Goal: Task Accomplishment & Management: Manage account settings

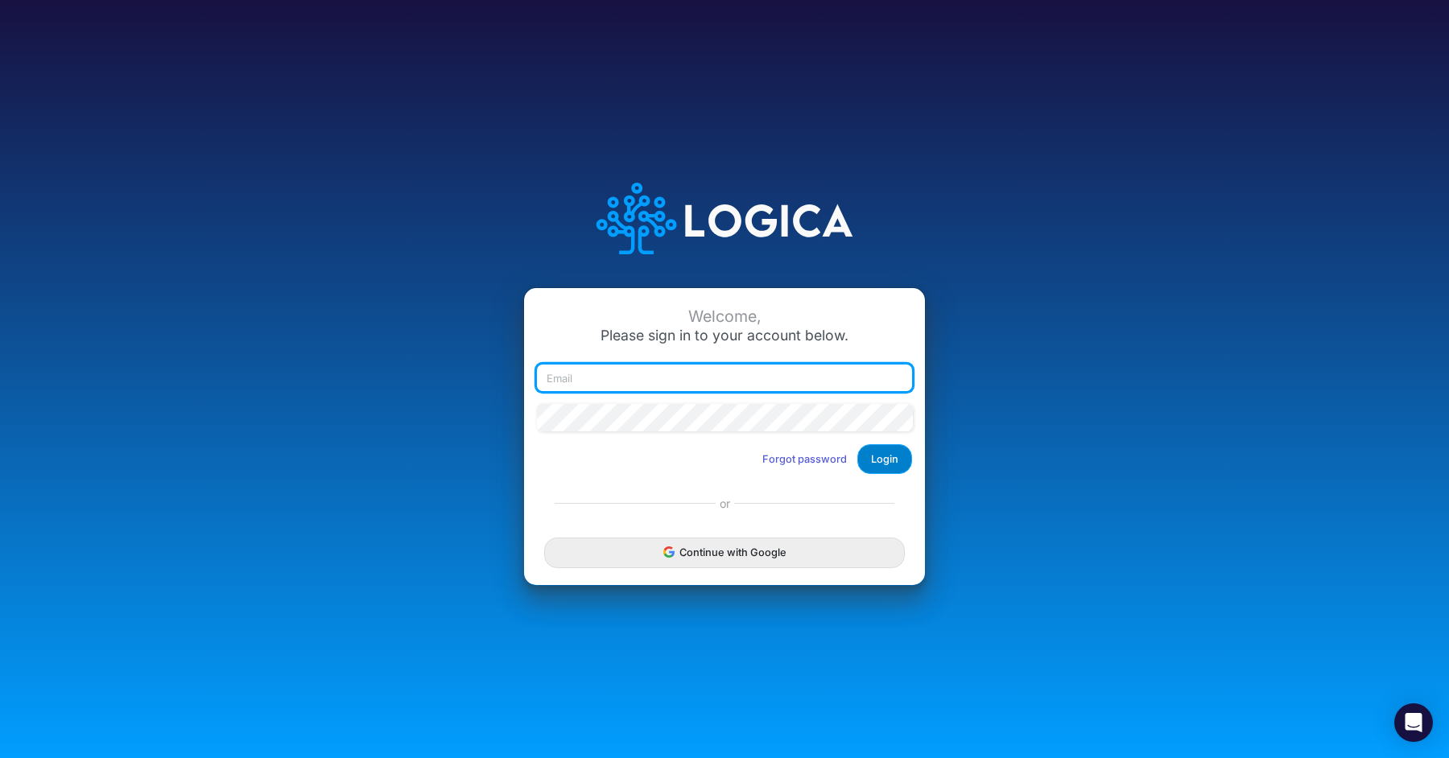
type input "[PERSON_NAME][EMAIL_ADDRESS][DOMAIN_NAME]"
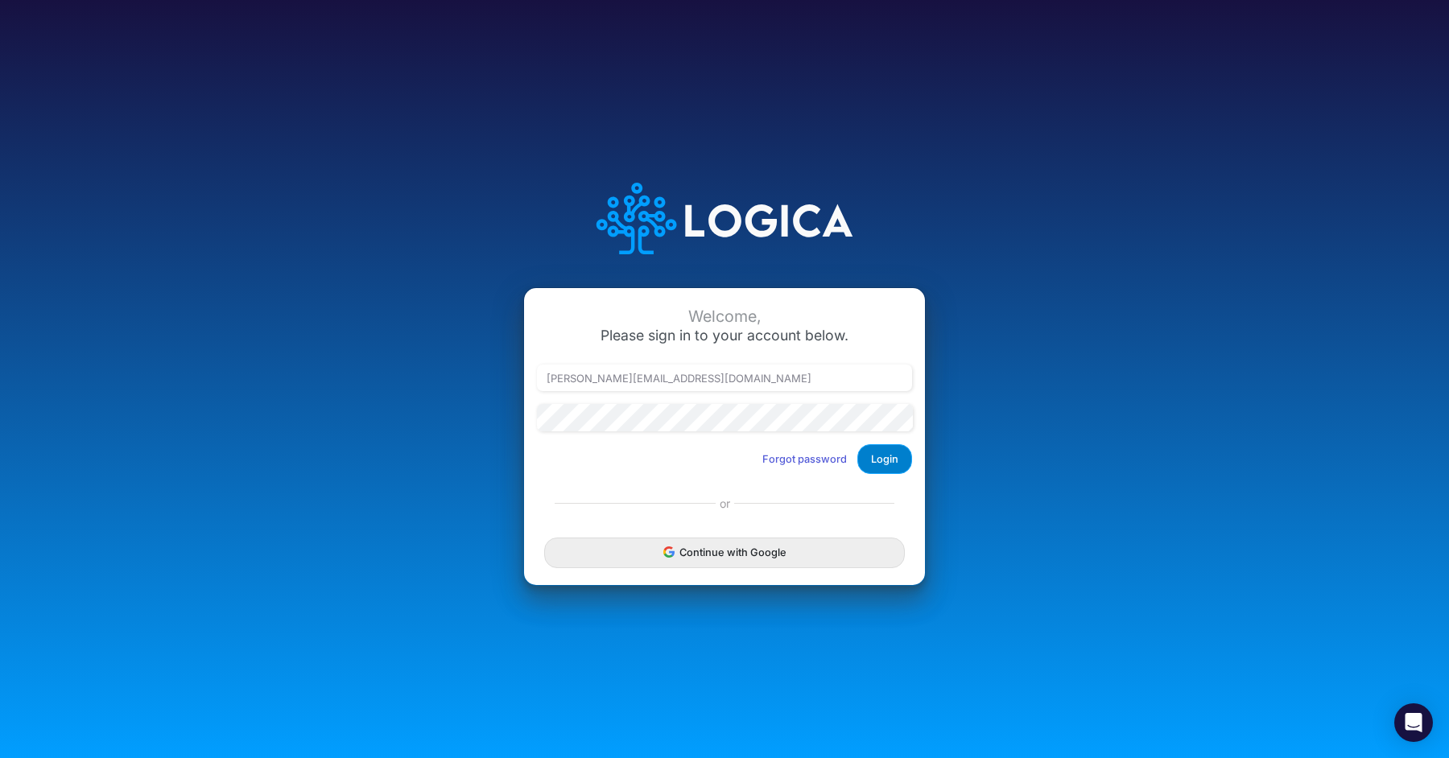
click at [893, 465] on button "Login" at bounding box center [884, 459] width 55 height 30
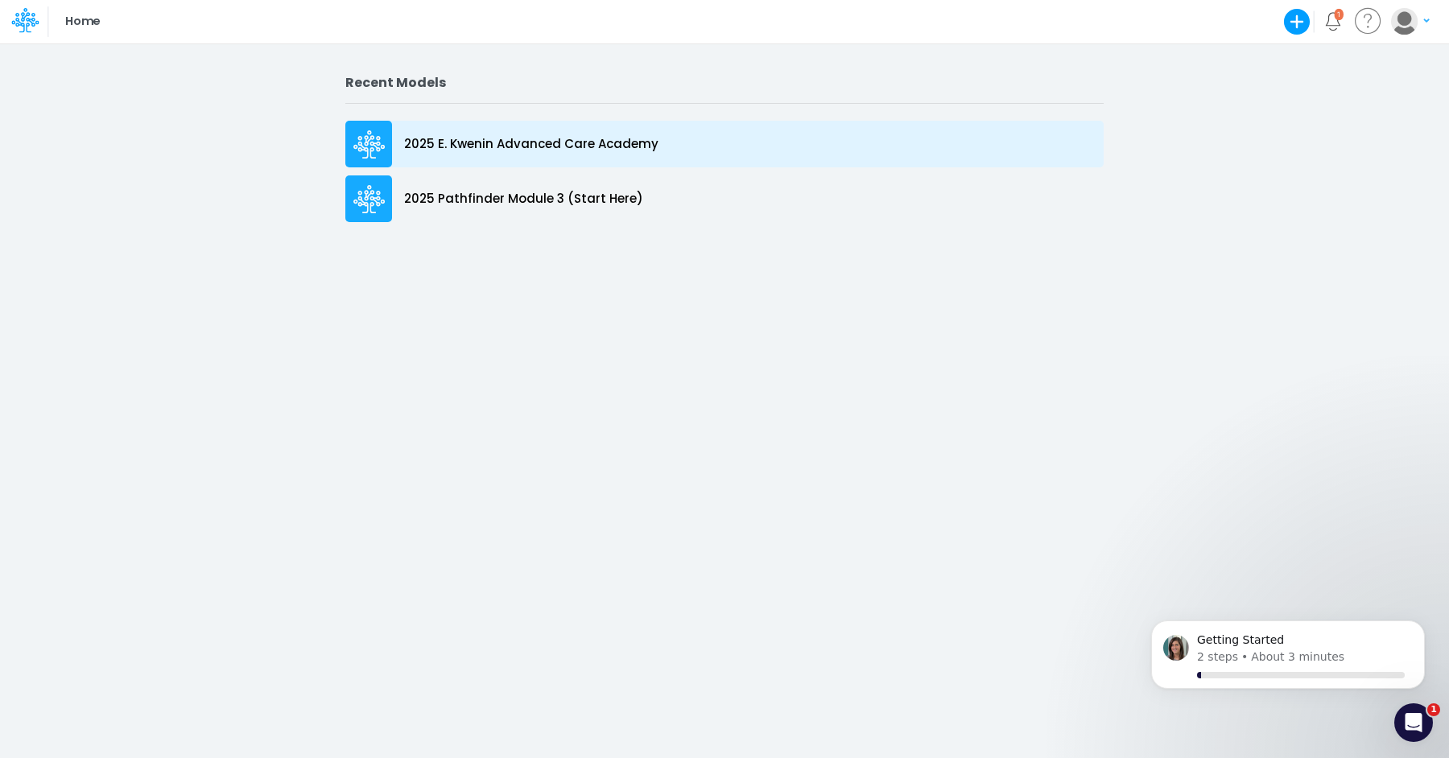
click at [552, 163] on div "2025 E. Kwenin Advanced Care Academy" at bounding box center [724, 144] width 758 height 47
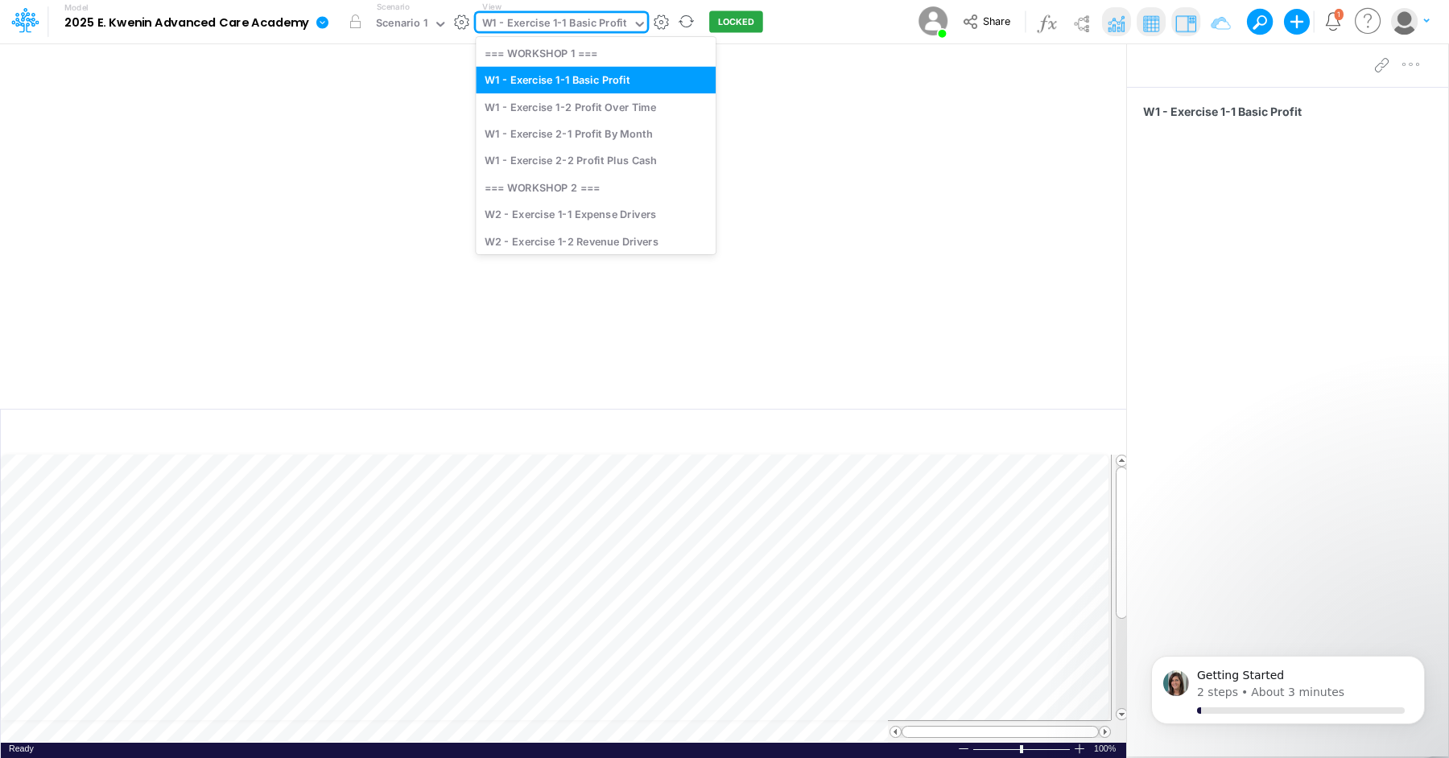
click at [614, 26] on div "W1 - Exercise 1-1 Basic Profit" at bounding box center [554, 24] width 145 height 19
click at [640, 212] on div "W2 - Exercise 1-1 Expense Drivers" at bounding box center [596, 214] width 240 height 27
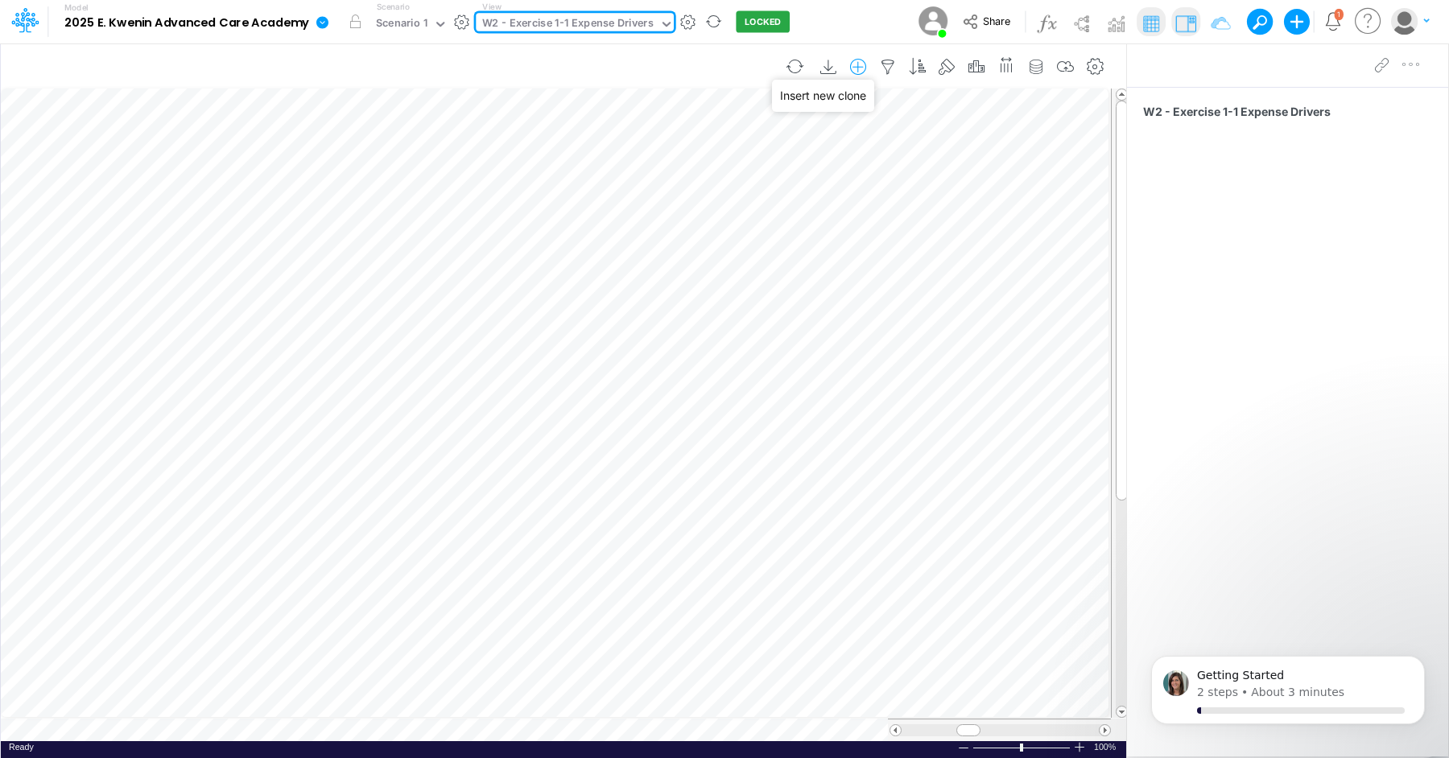
click at [869, 67] on icon "button" at bounding box center [858, 67] width 24 height 17
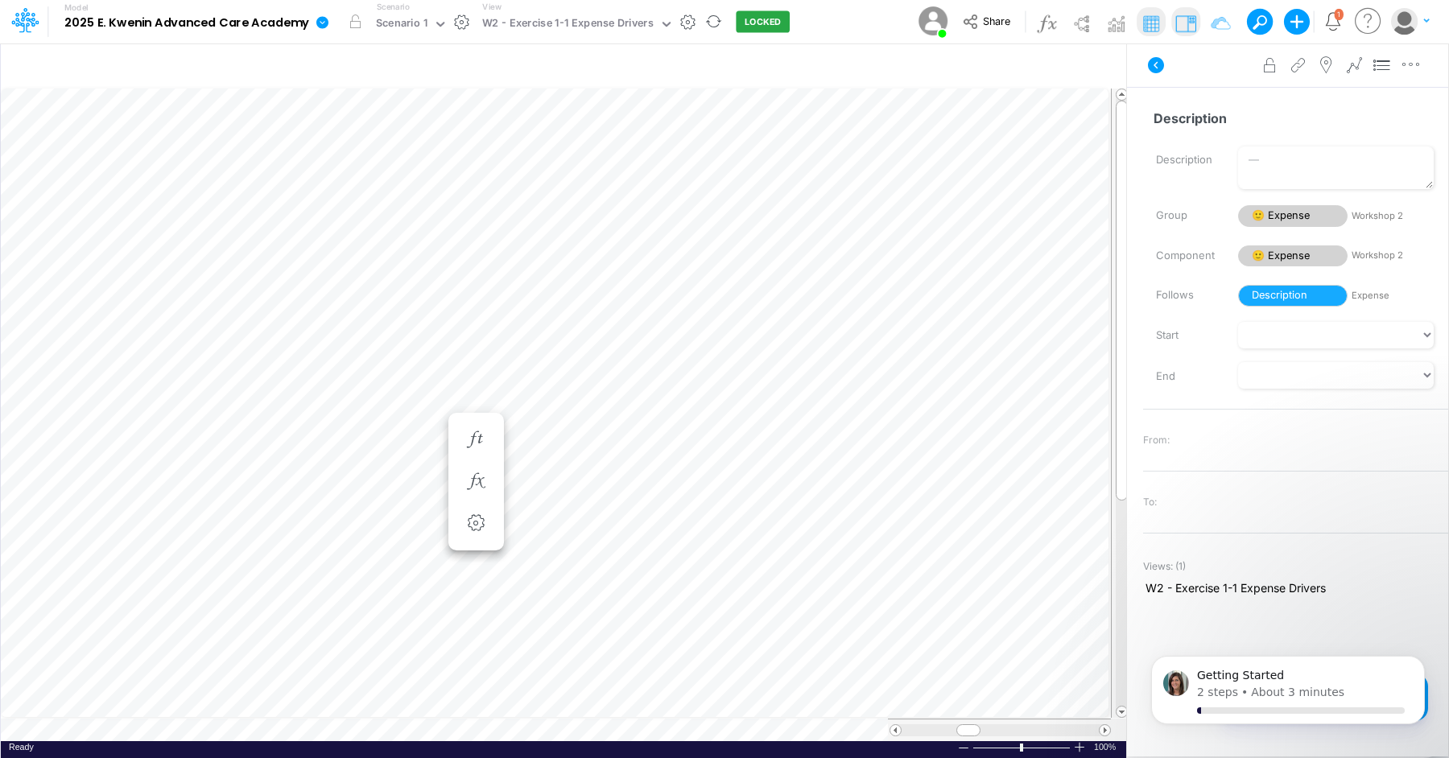
scroll to position [7, 1]
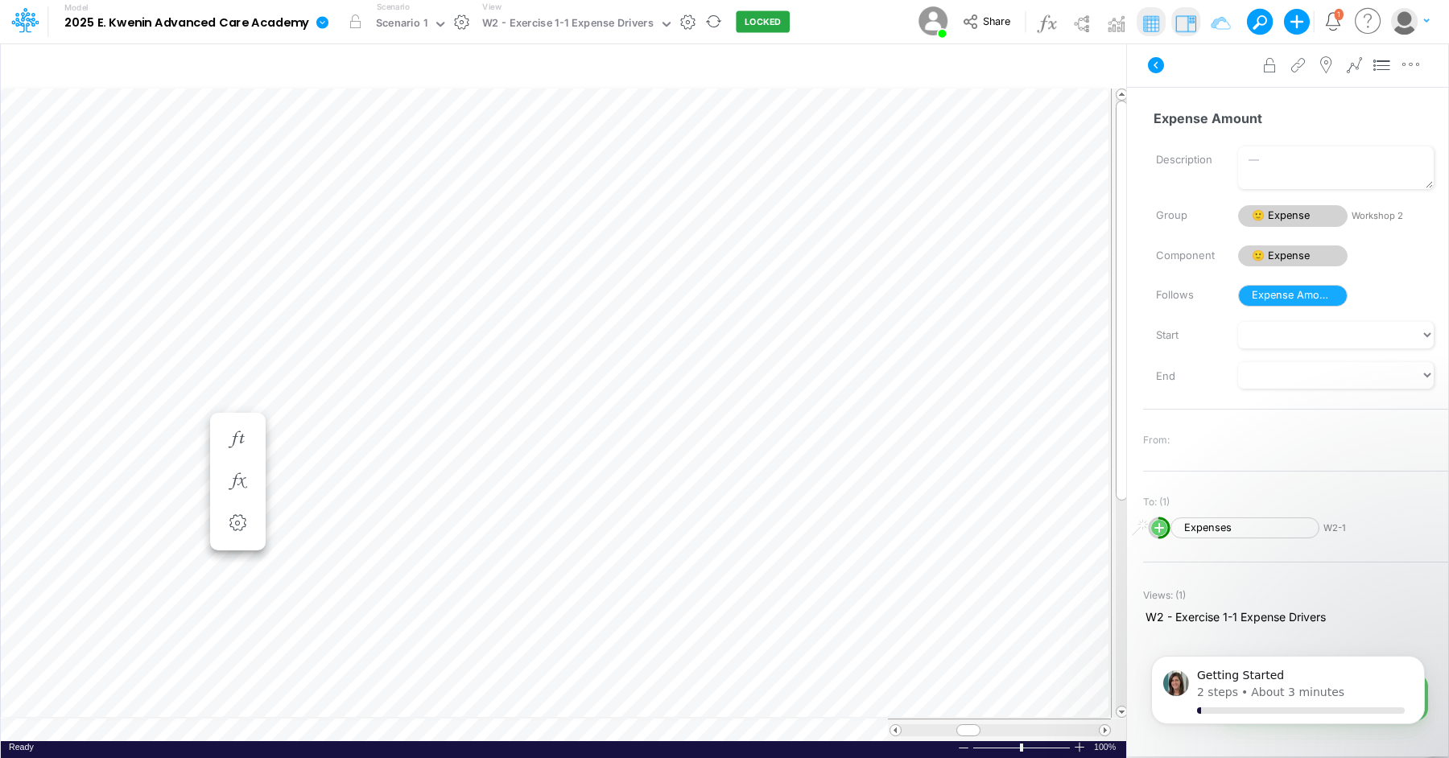
click at [224, 415] on ul "Expense Amount = Expense Amount (Settings)" at bounding box center [238, 482] width 56 height 138
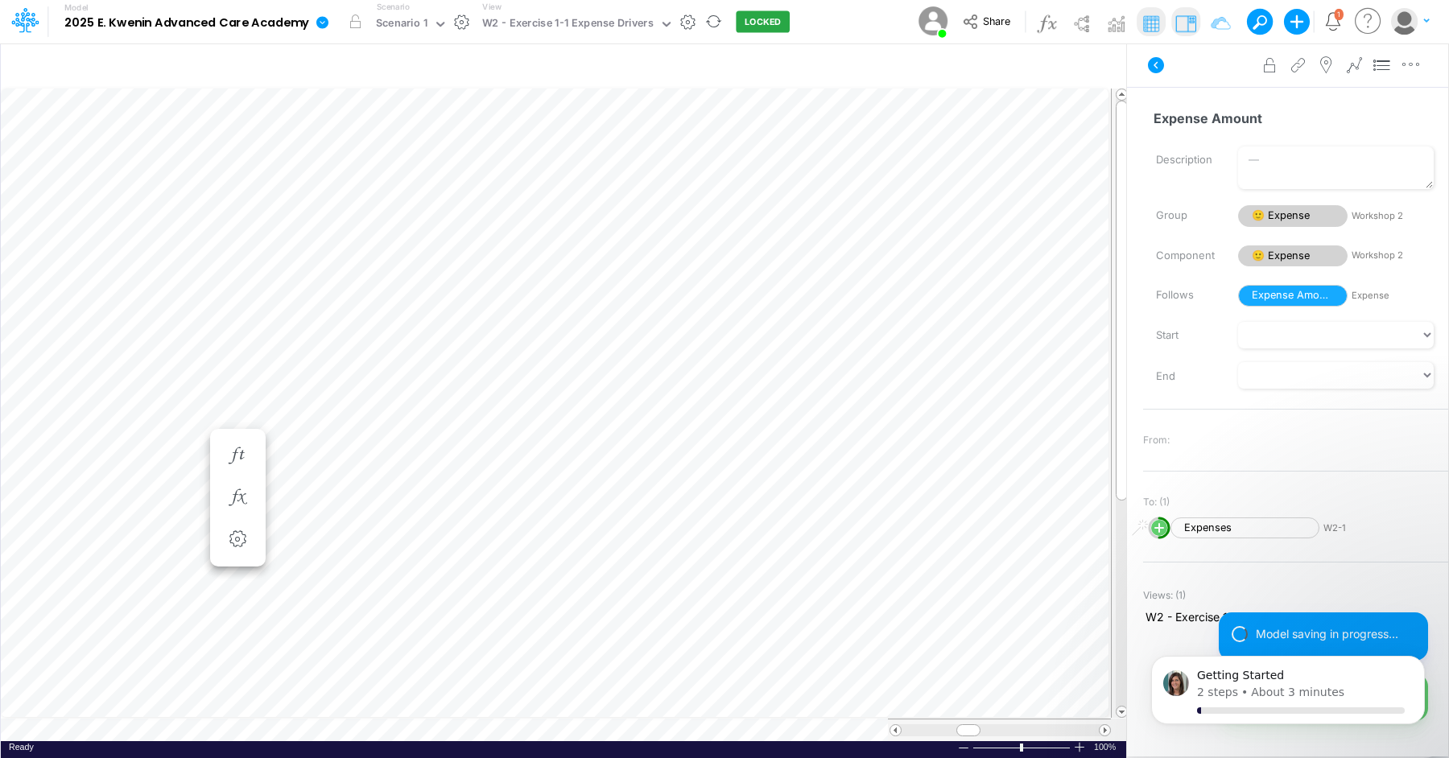
scroll to position [7, 1]
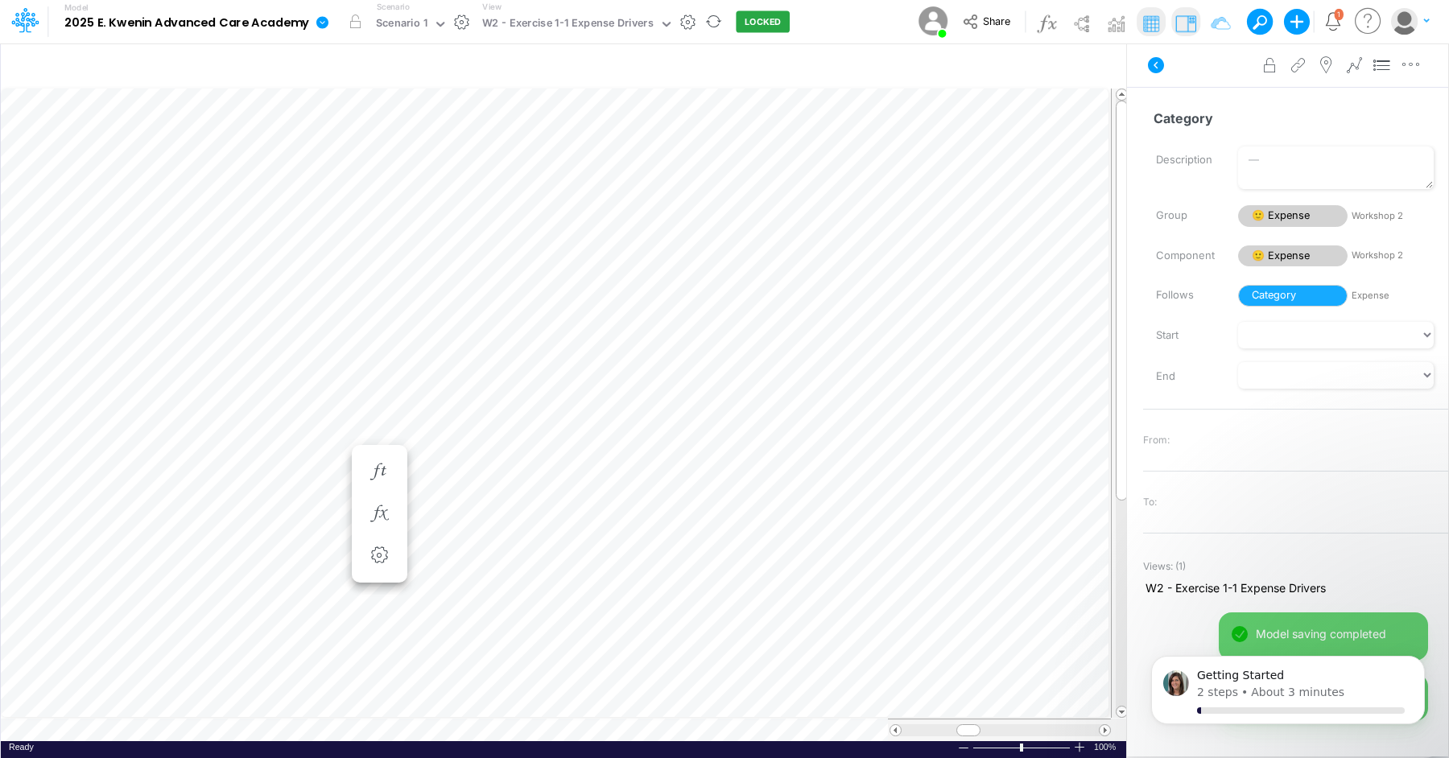
scroll to position [7, 1]
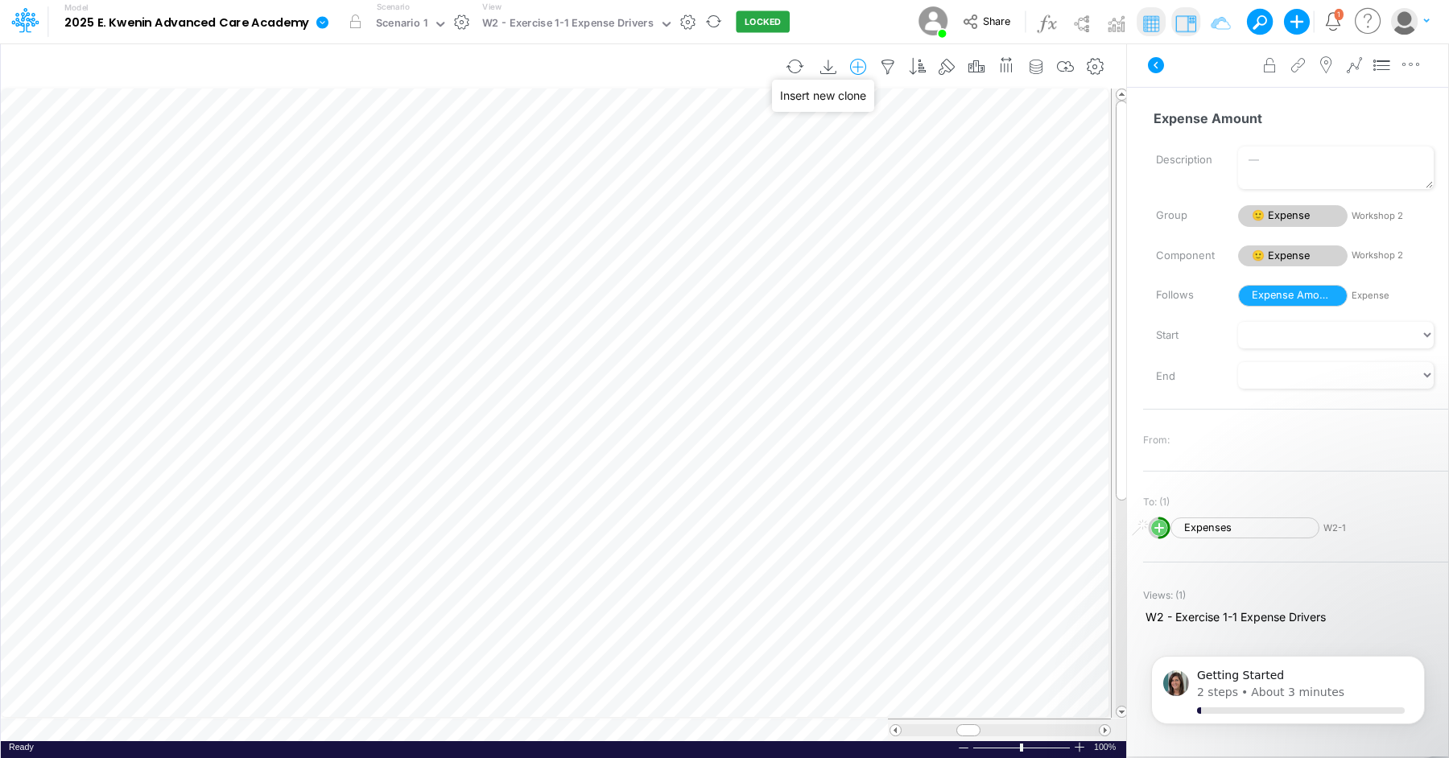
click at [866, 68] on icon "button" at bounding box center [858, 67] width 24 height 17
click at [814, 162] on li "Expense" at bounding box center [776, 160] width 189 height 19
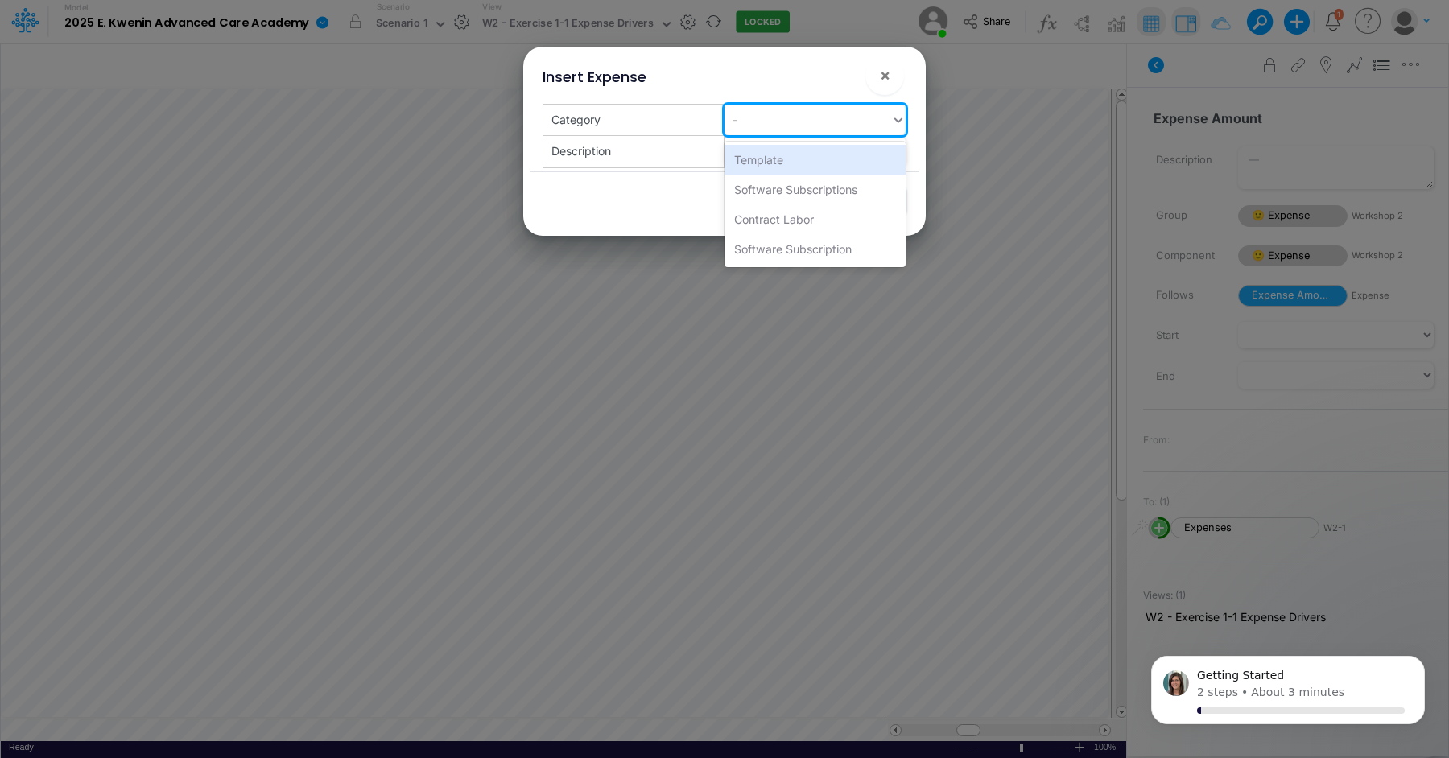
click at [789, 122] on div "-" at bounding box center [808, 119] width 167 height 27
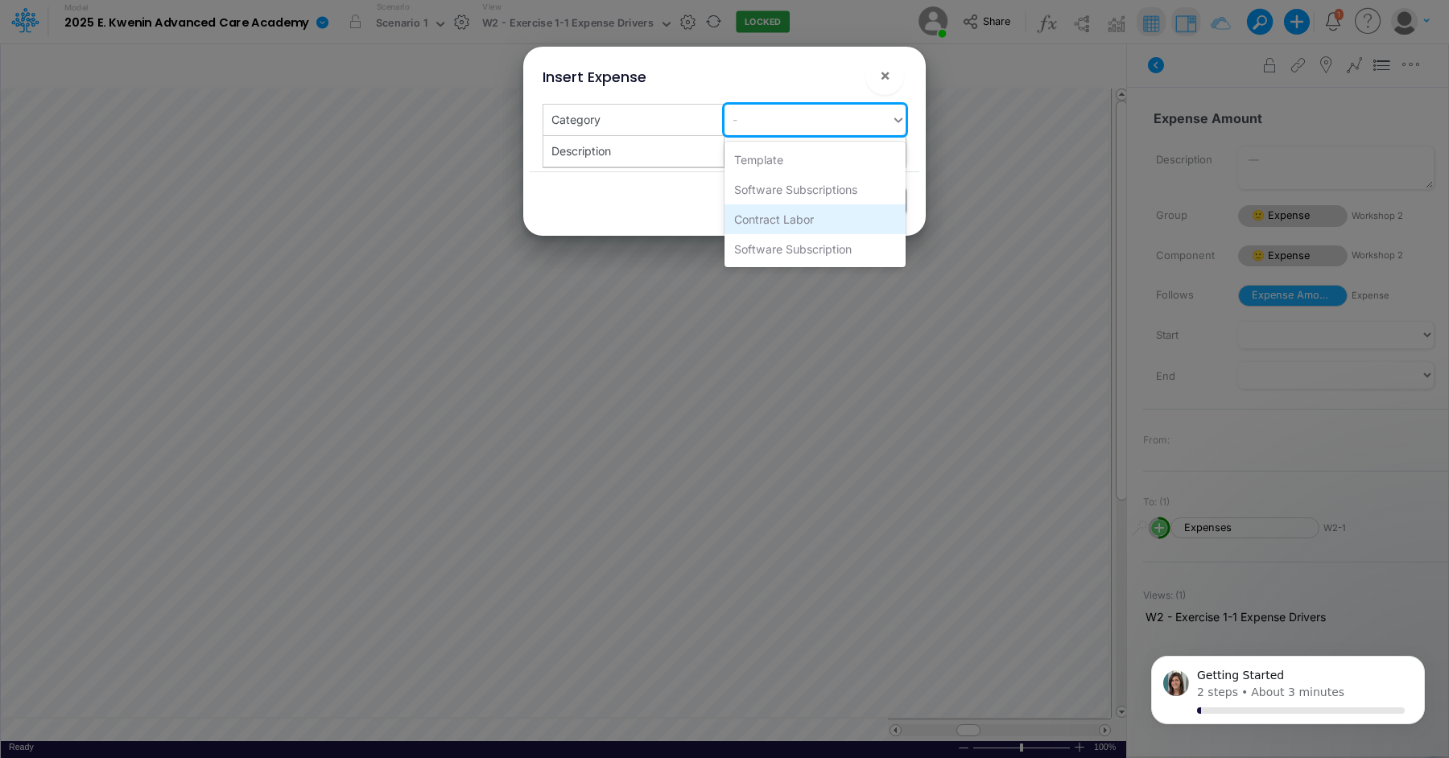
click at [814, 215] on div "Contract Labor" at bounding box center [815, 220] width 181 height 30
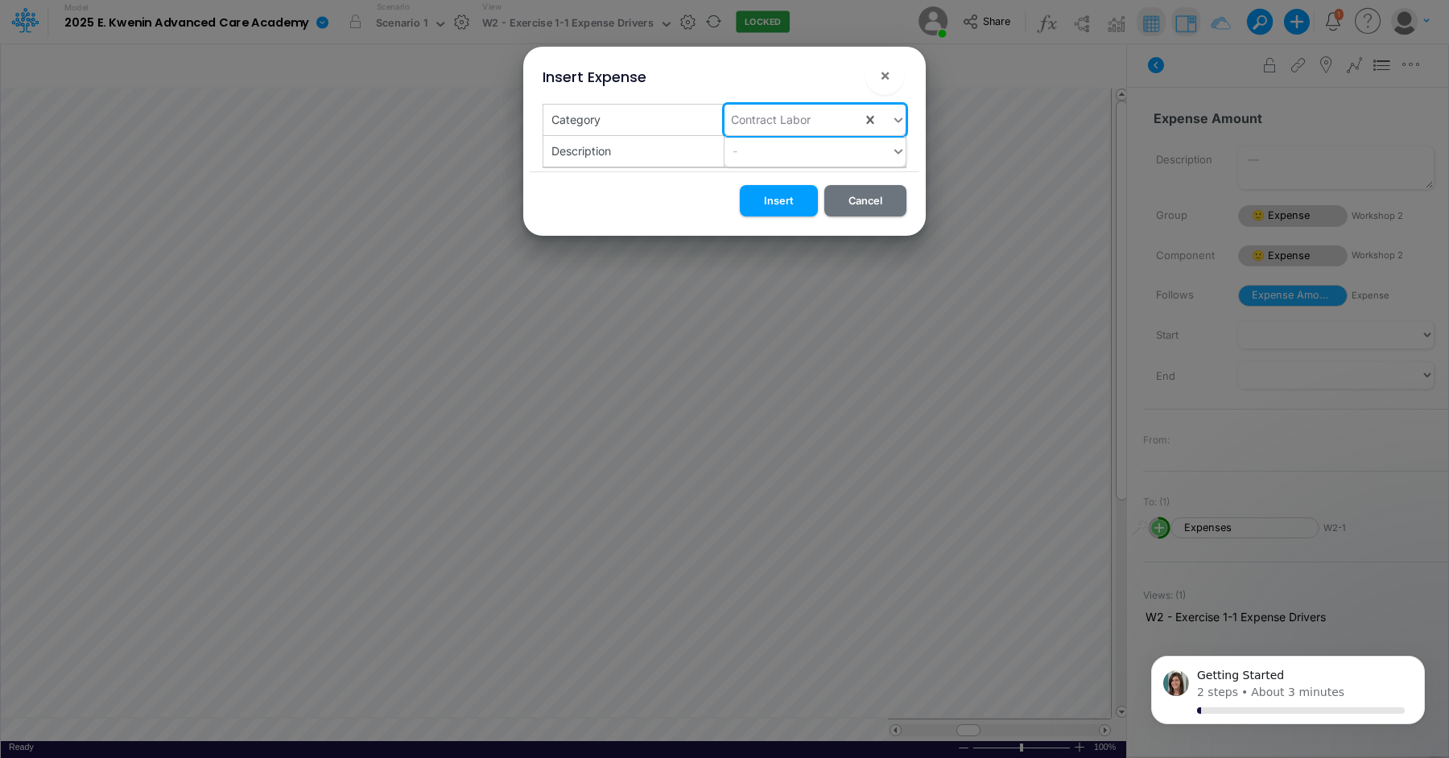
click at [826, 155] on div "-" at bounding box center [808, 151] width 167 height 27
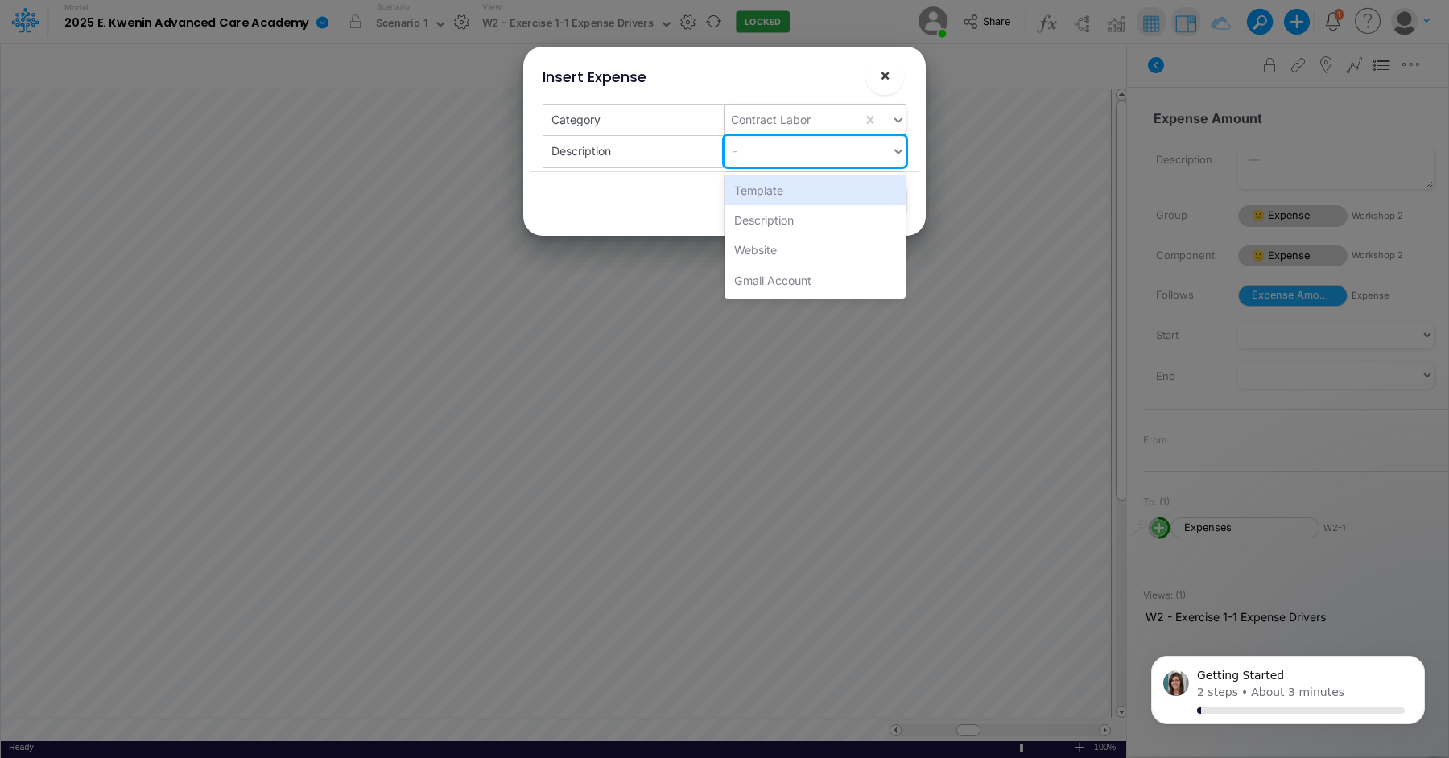
click at [898, 72] on button "×" at bounding box center [885, 75] width 39 height 39
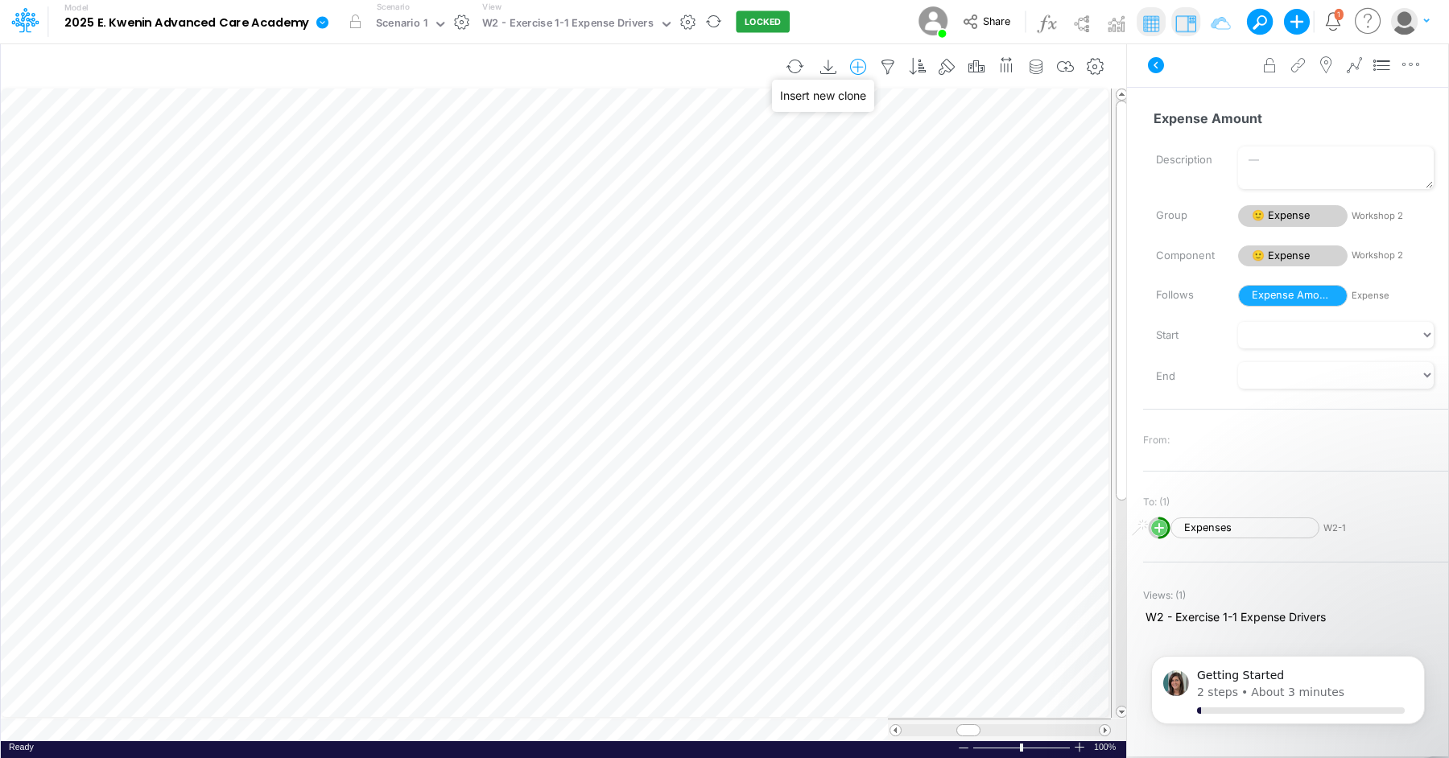
click at [867, 64] on icon "button" at bounding box center [858, 67] width 24 height 17
click at [789, 161] on li "Expense" at bounding box center [776, 160] width 189 height 19
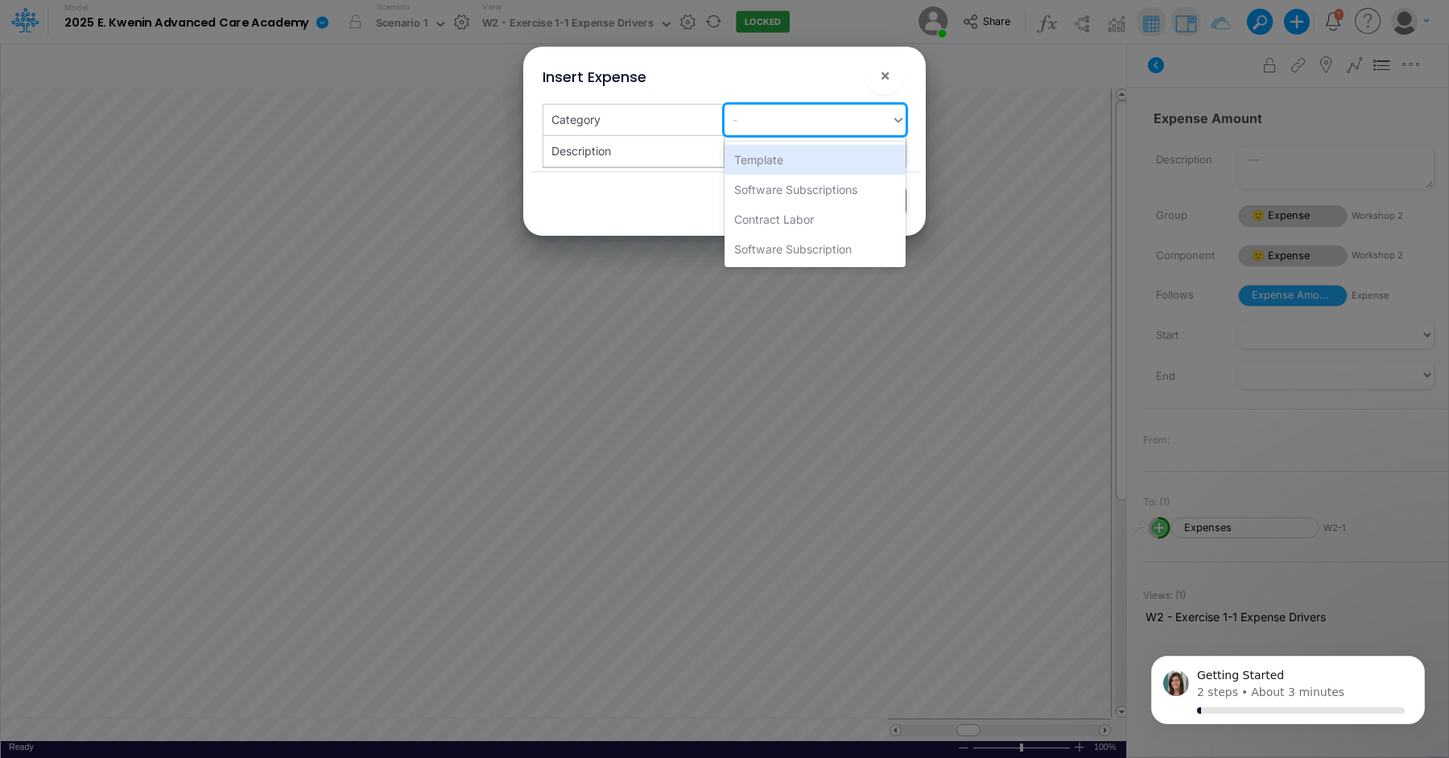
click at [800, 131] on div "-" at bounding box center [808, 119] width 167 height 27
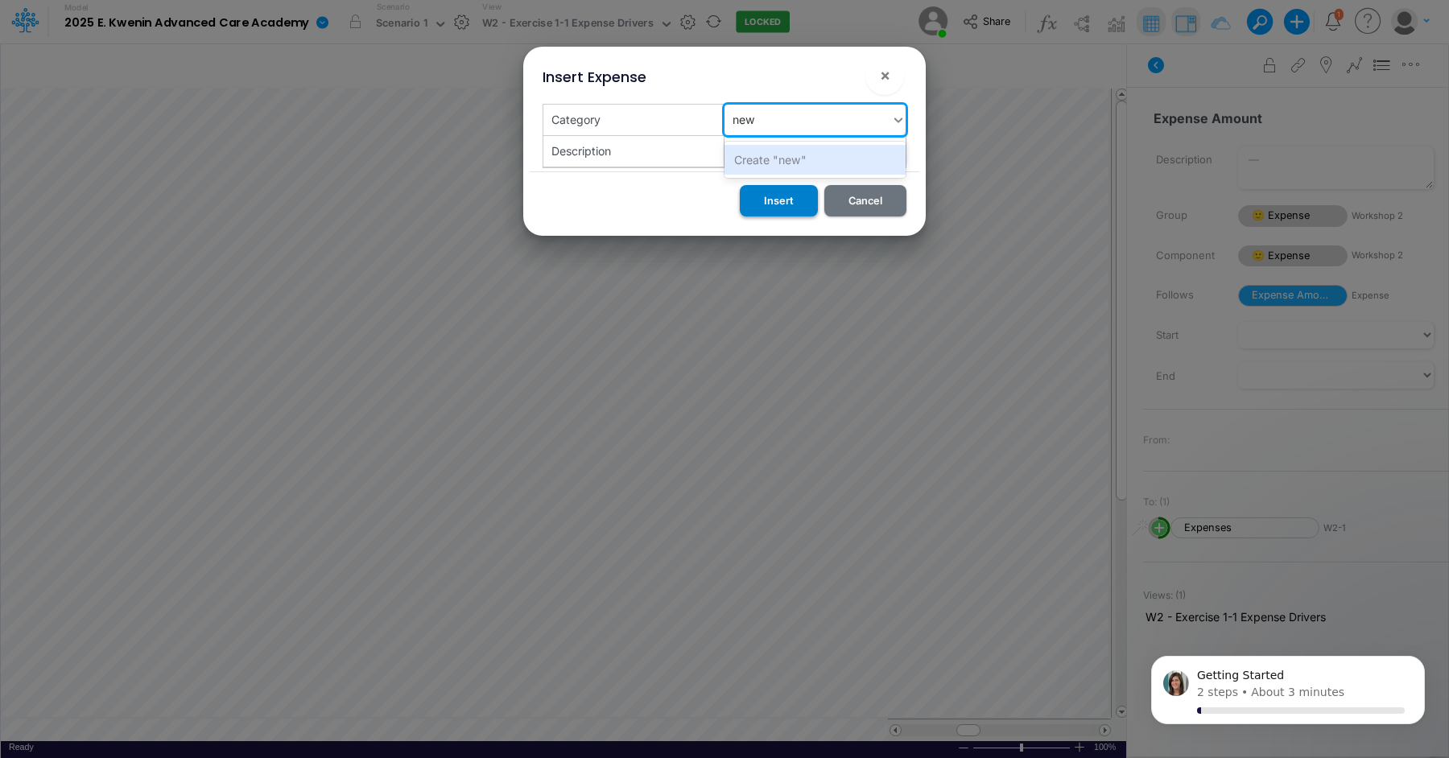
type input "new"
click at [791, 207] on button "Insert" at bounding box center [779, 200] width 78 height 31
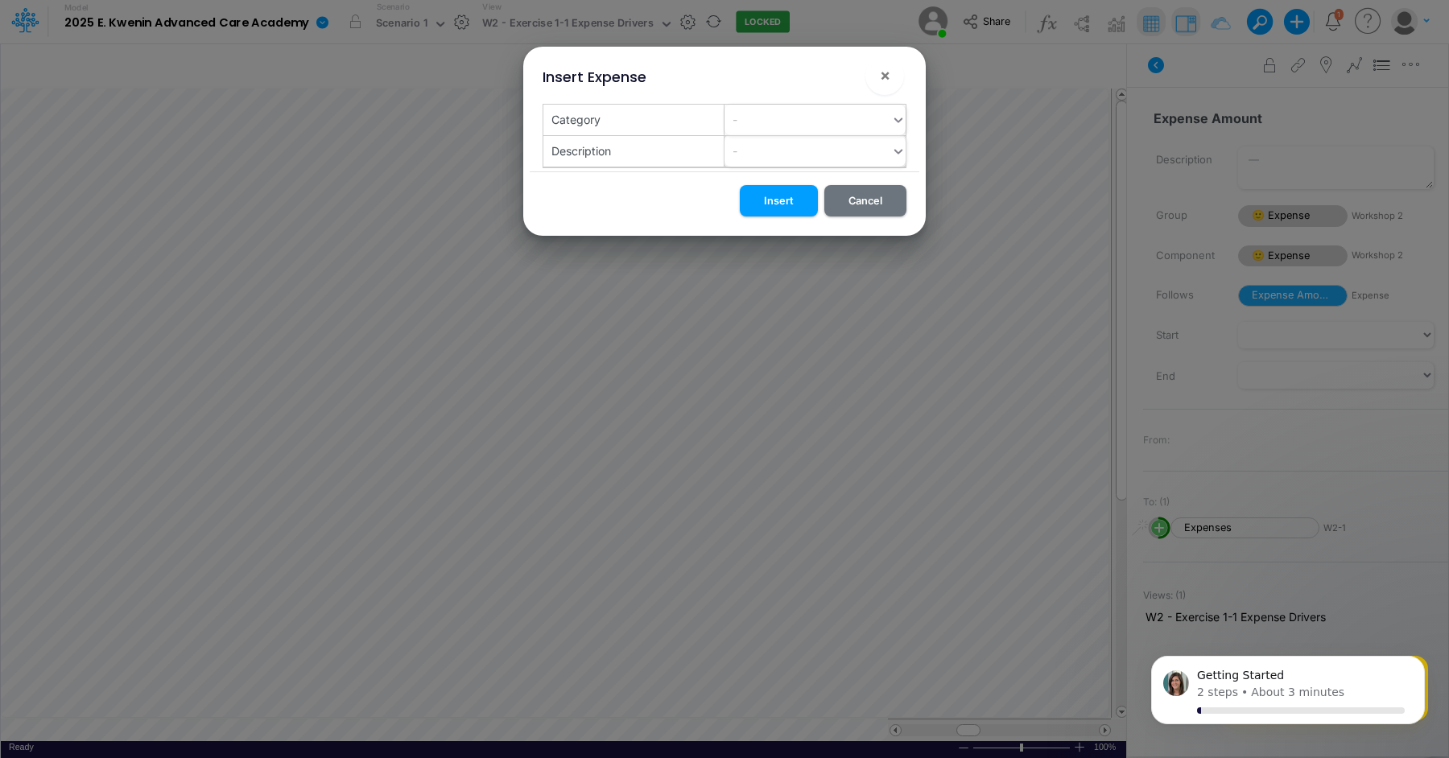
click at [815, 155] on div "-" at bounding box center [808, 151] width 167 height 27
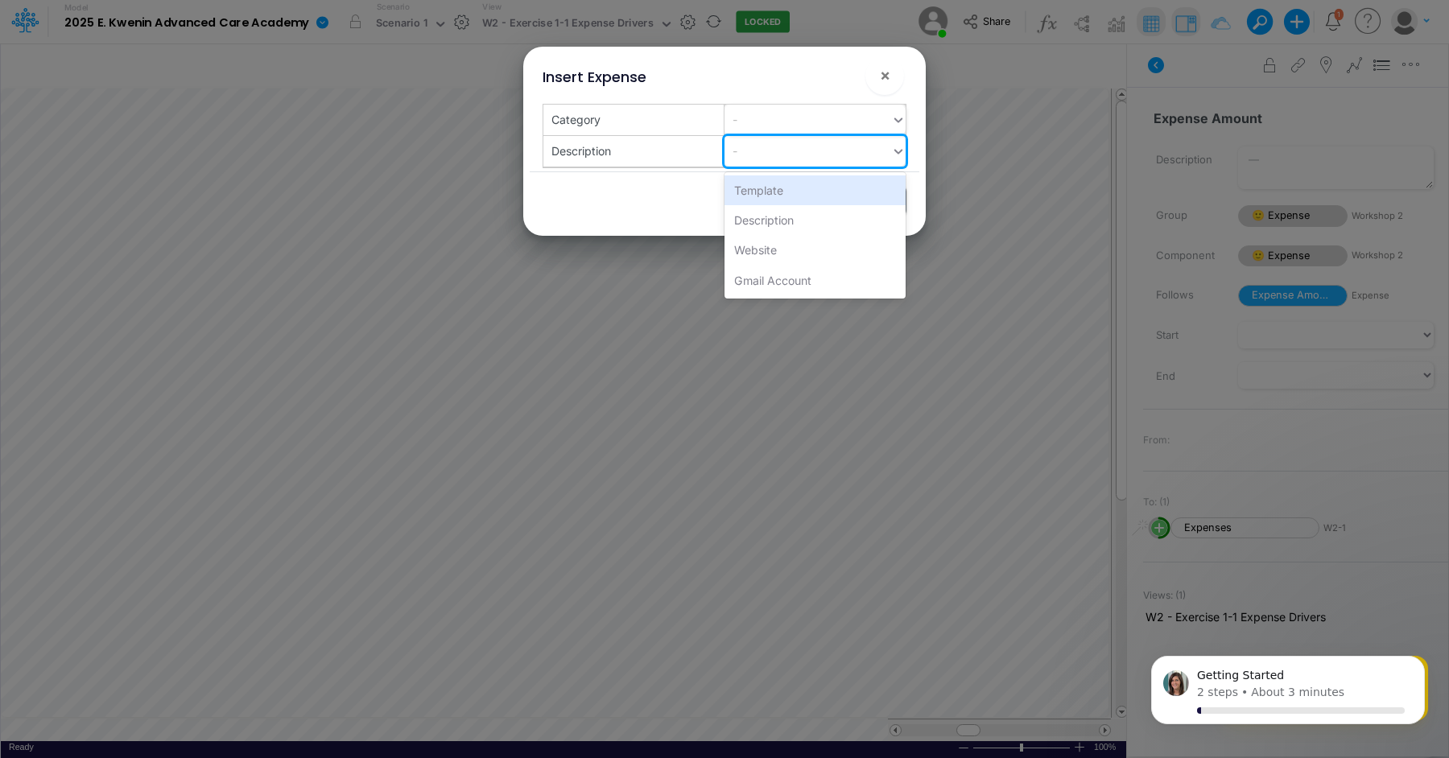
click at [844, 115] on div "-" at bounding box center [808, 119] width 167 height 27
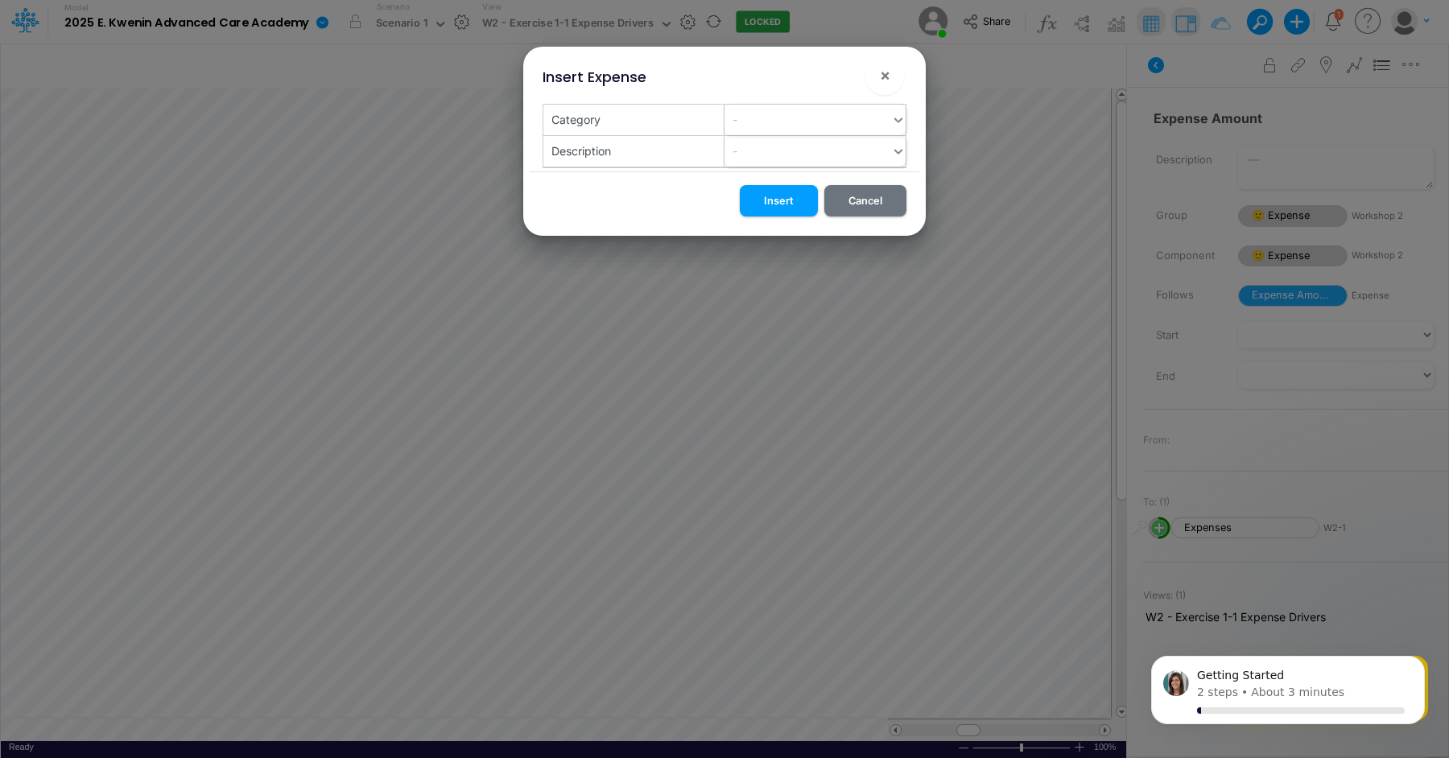
click at [920, 120] on div "Insert Expense × Category - Description - Insert Cancel" at bounding box center [724, 379] width 1449 height 758
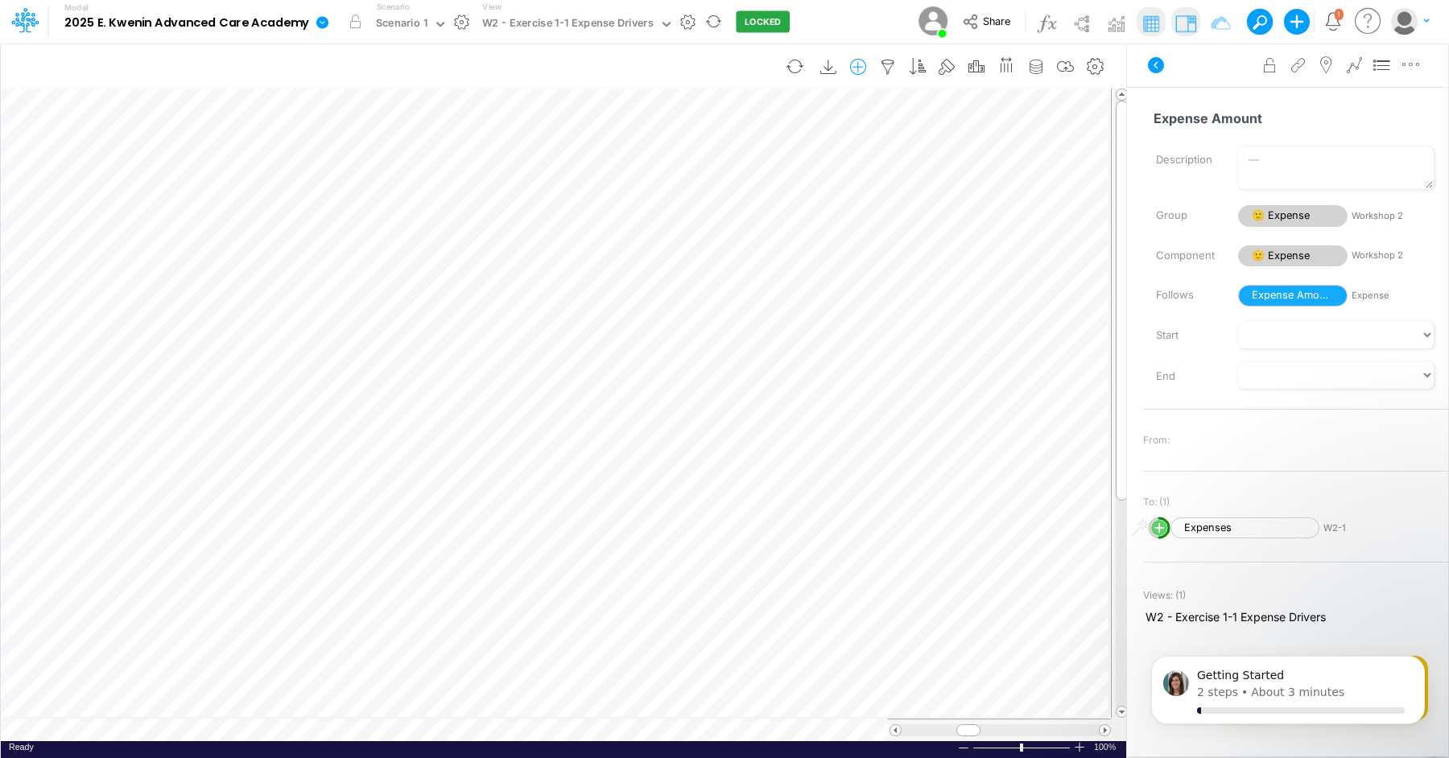
click at [870, 72] on icon "button" at bounding box center [858, 67] width 24 height 17
click at [805, 165] on li "Expense" at bounding box center [776, 160] width 189 height 19
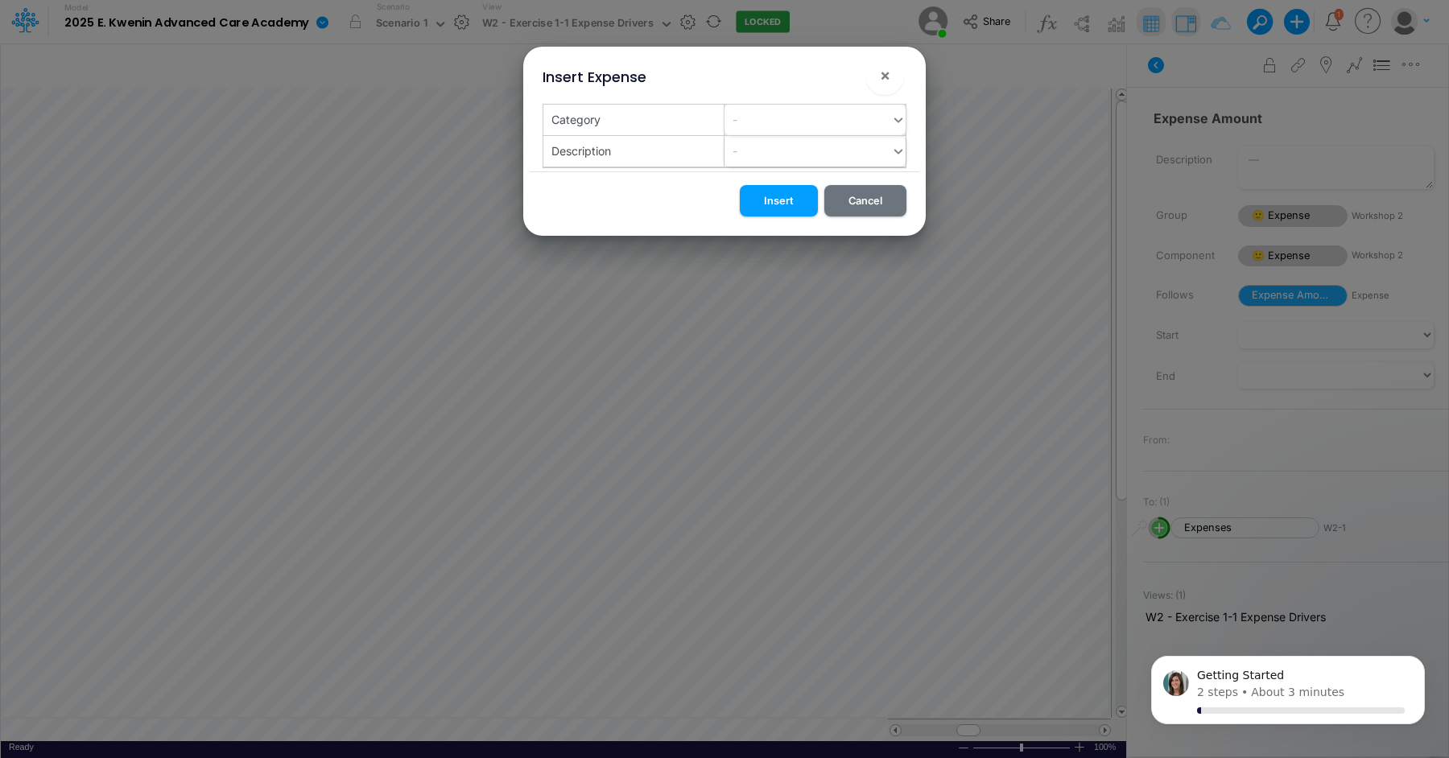
click at [801, 125] on div "-" at bounding box center [808, 119] width 167 height 27
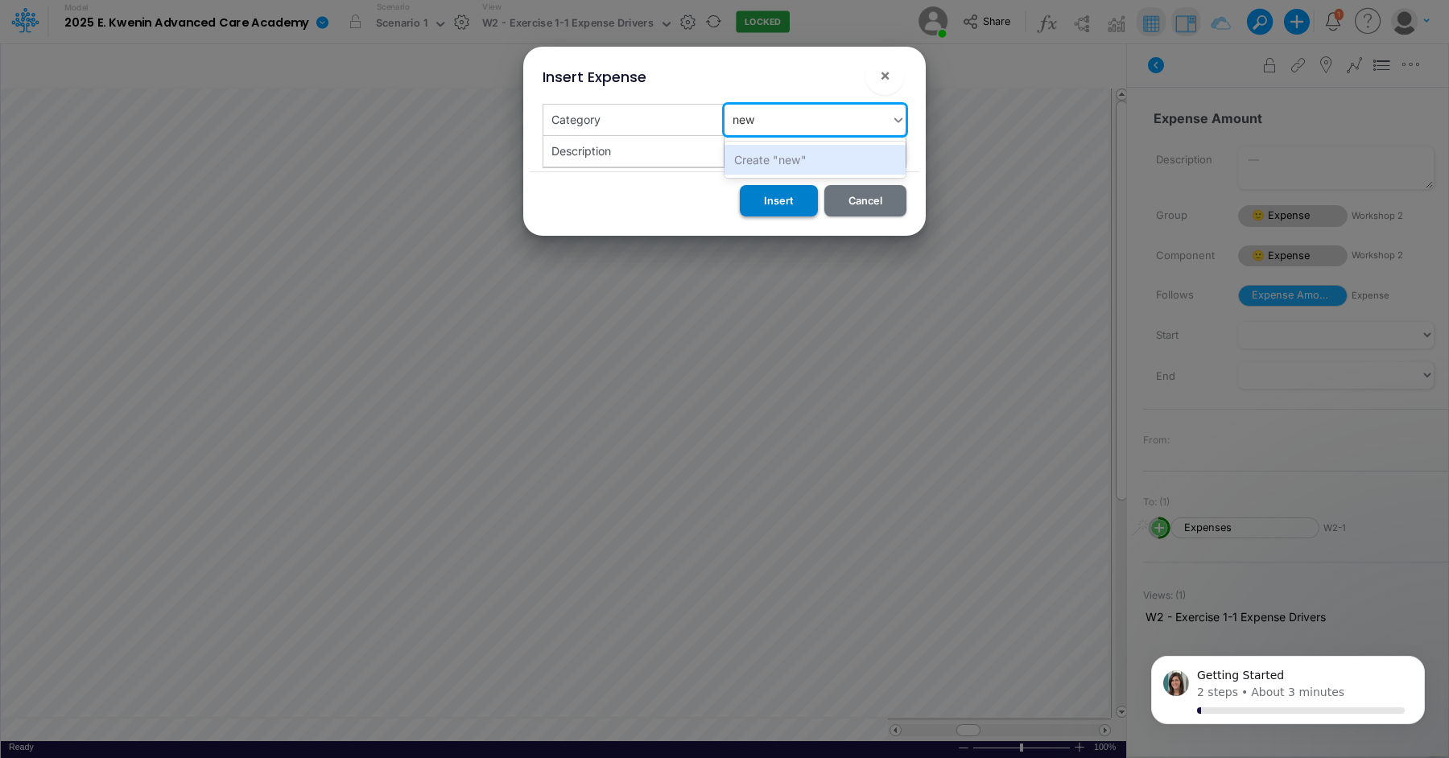
type input "new"
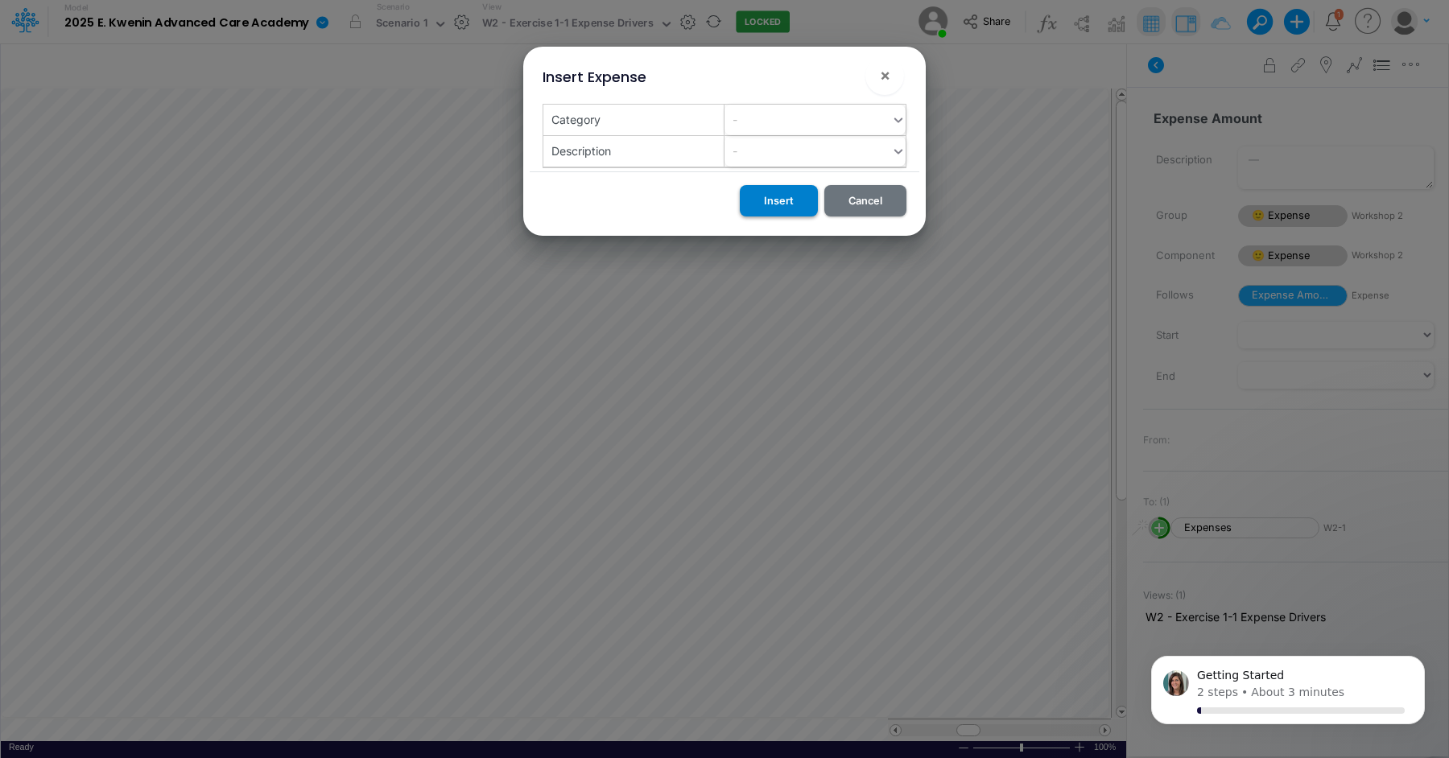
click at [801, 201] on button "Insert" at bounding box center [779, 200] width 78 height 31
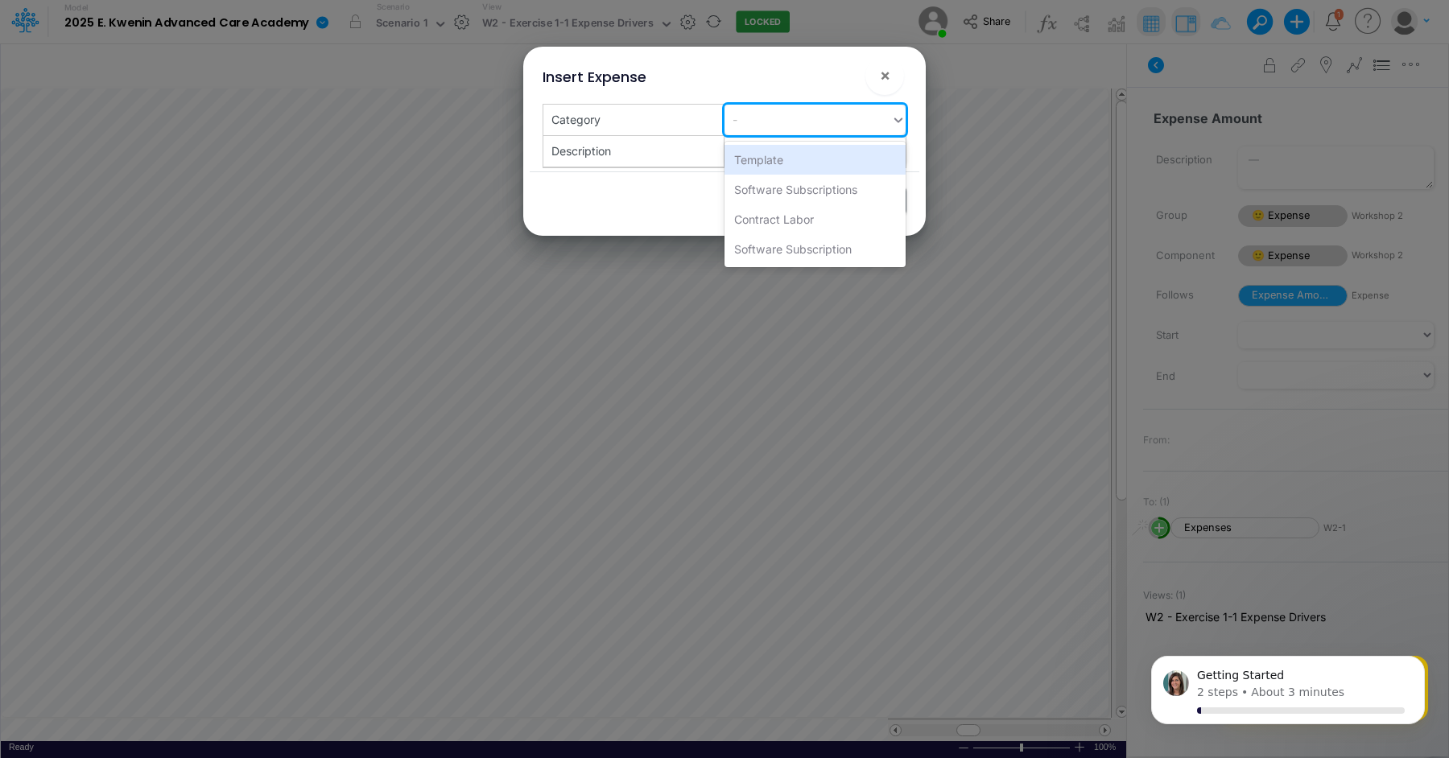
click at [814, 118] on div "-" at bounding box center [808, 119] width 167 height 27
type input "new"
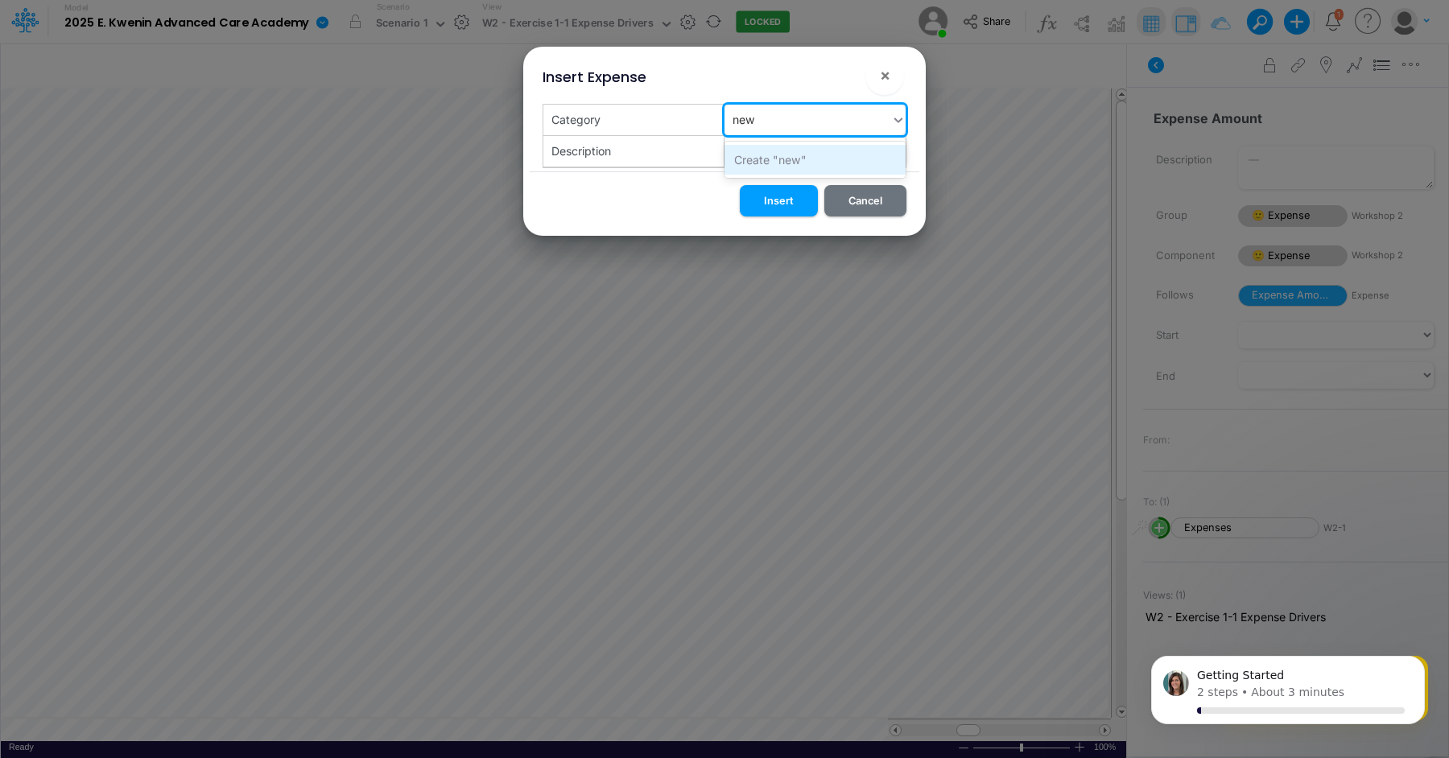
click at [791, 158] on div "Create "new"" at bounding box center [815, 160] width 181 height 30
click at [787, 201] on button "Insert" at bounding box center [779, 200] width 78 height 31
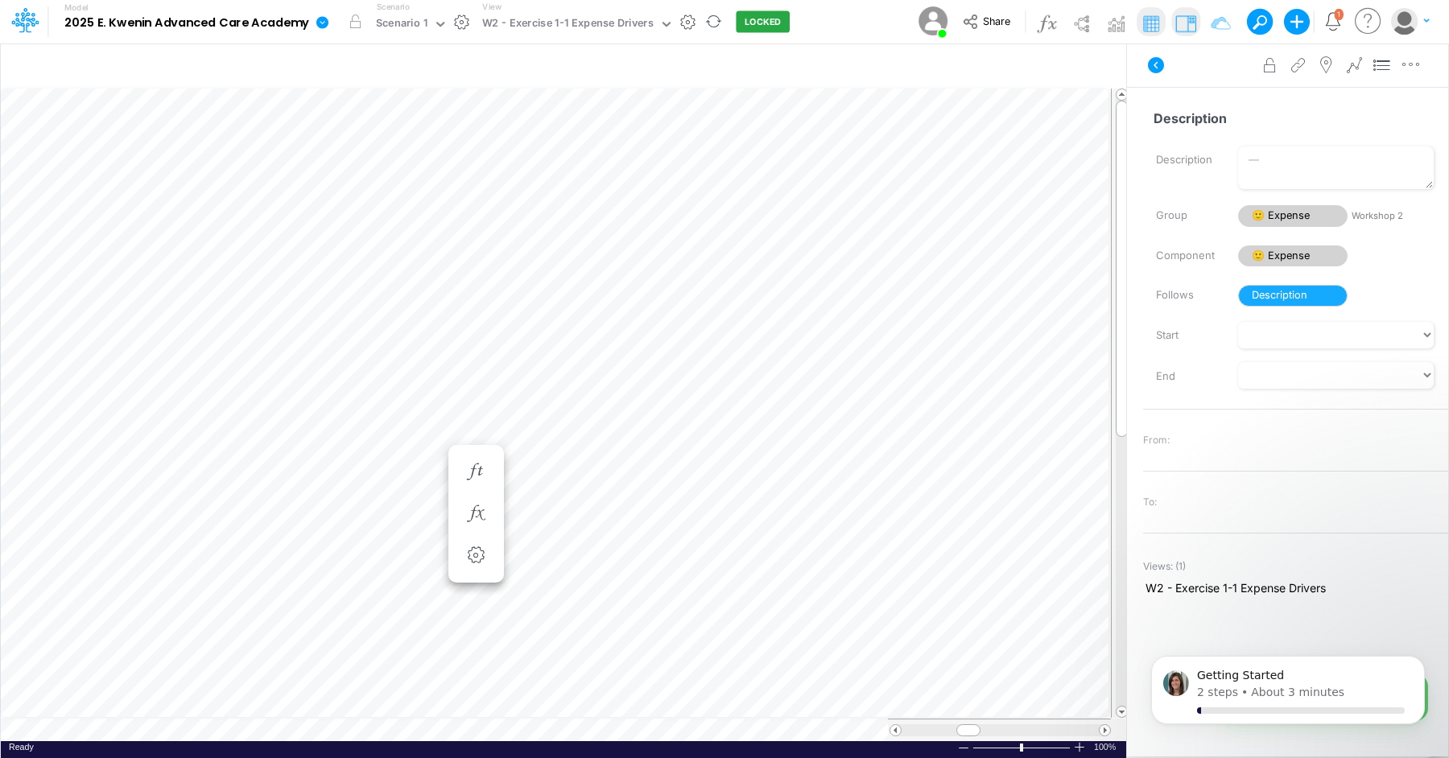
scroll to position [7, 1]
click at [1429, 663] on button "Dismiss notification" at bounding box center [1420, 661] width 21 height 21
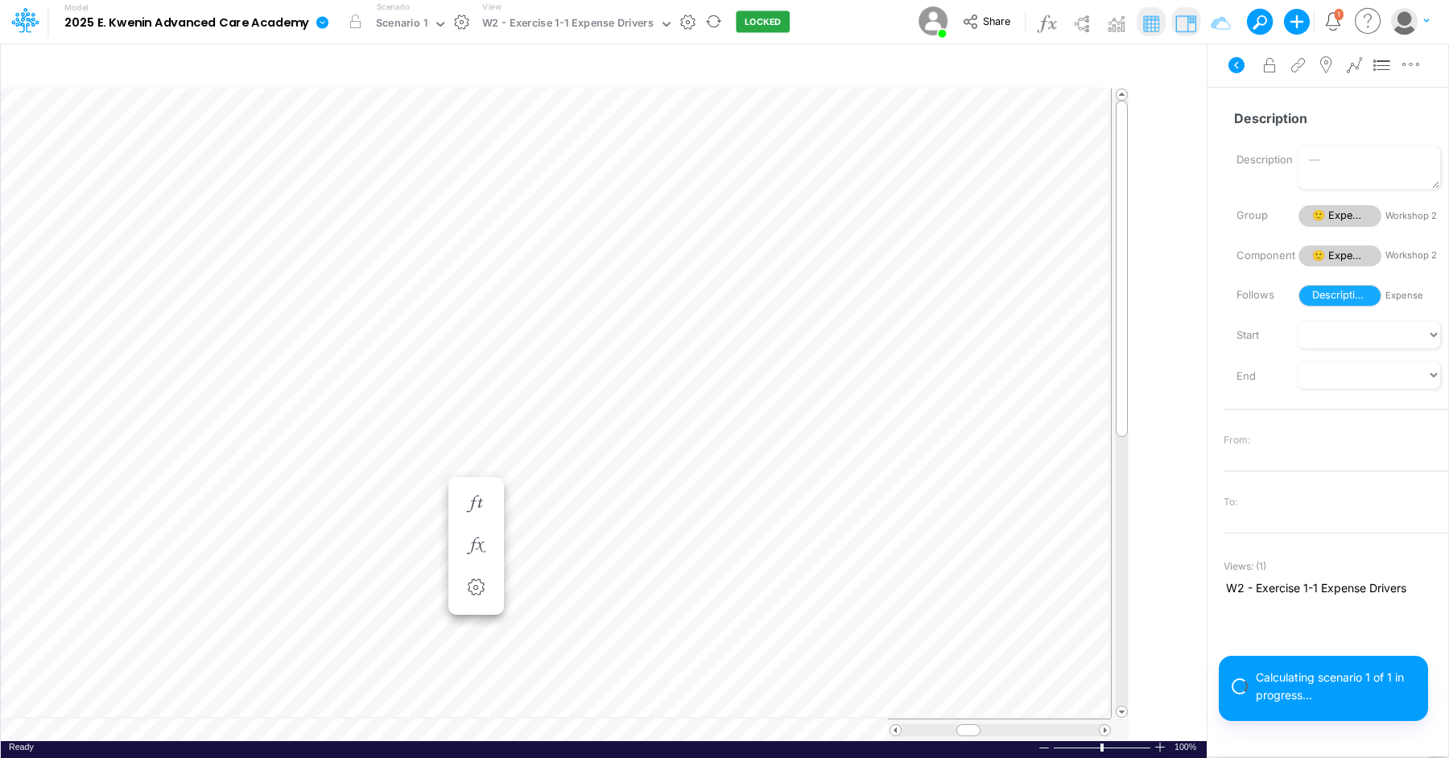
drag, startPoint x: 1131, startPoint y: 233, endPoint x: 1250, endPoint y: 258, distance: 121.0
click at [1250, 258] on div "Insert child node Variable Constant Group Addition Subtraction Multiplication D…" at bounding box center [724, 401] width 1449 height 716
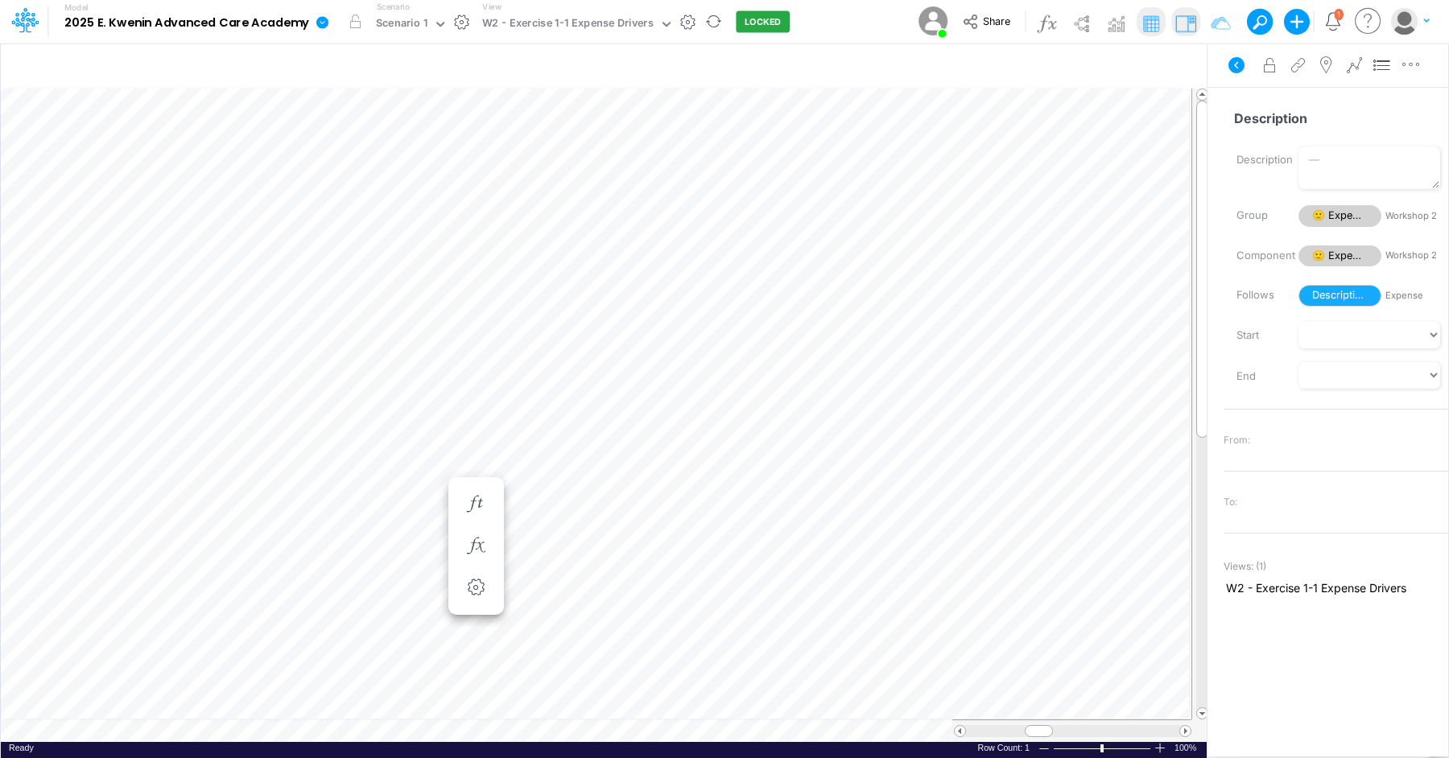
scroll to position [7, 1]
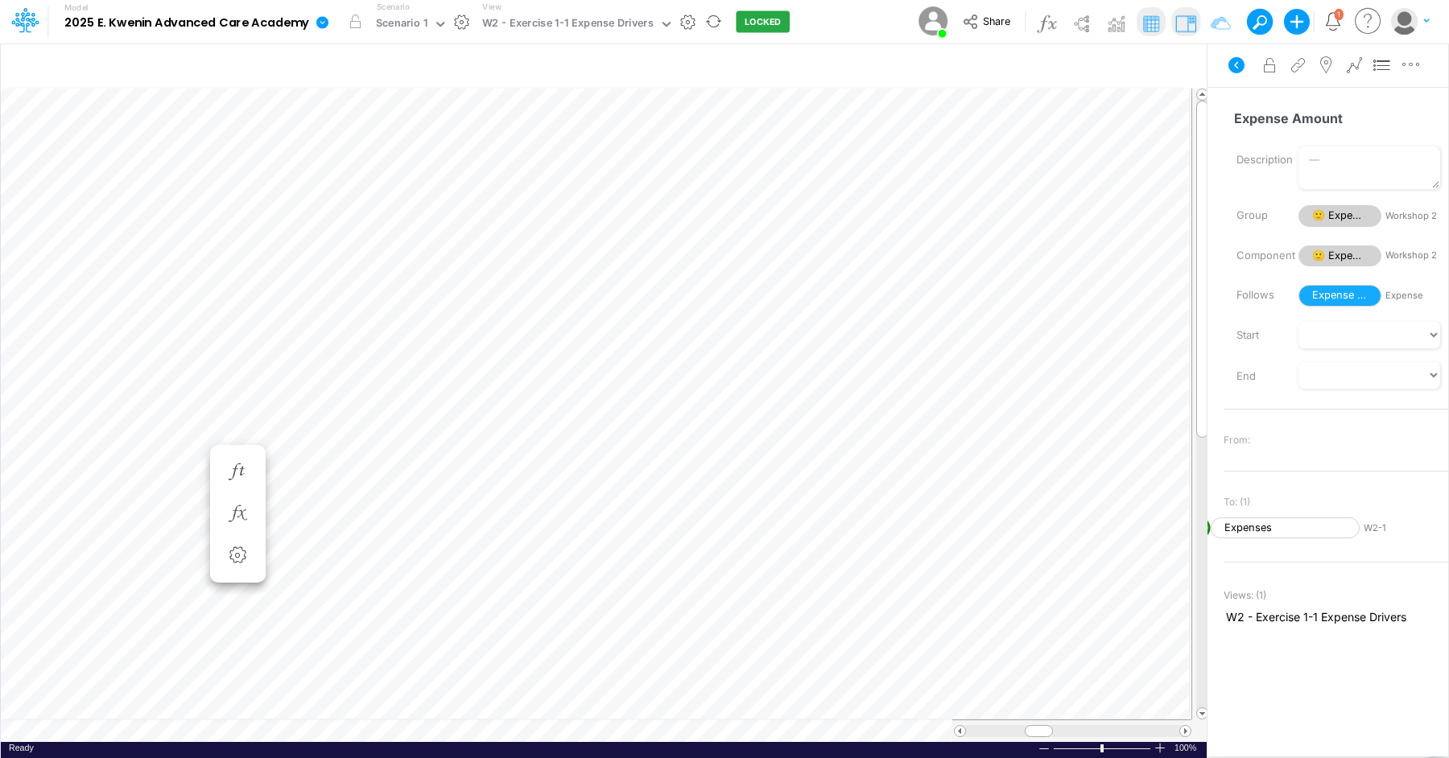
scroll to position [7, 1]
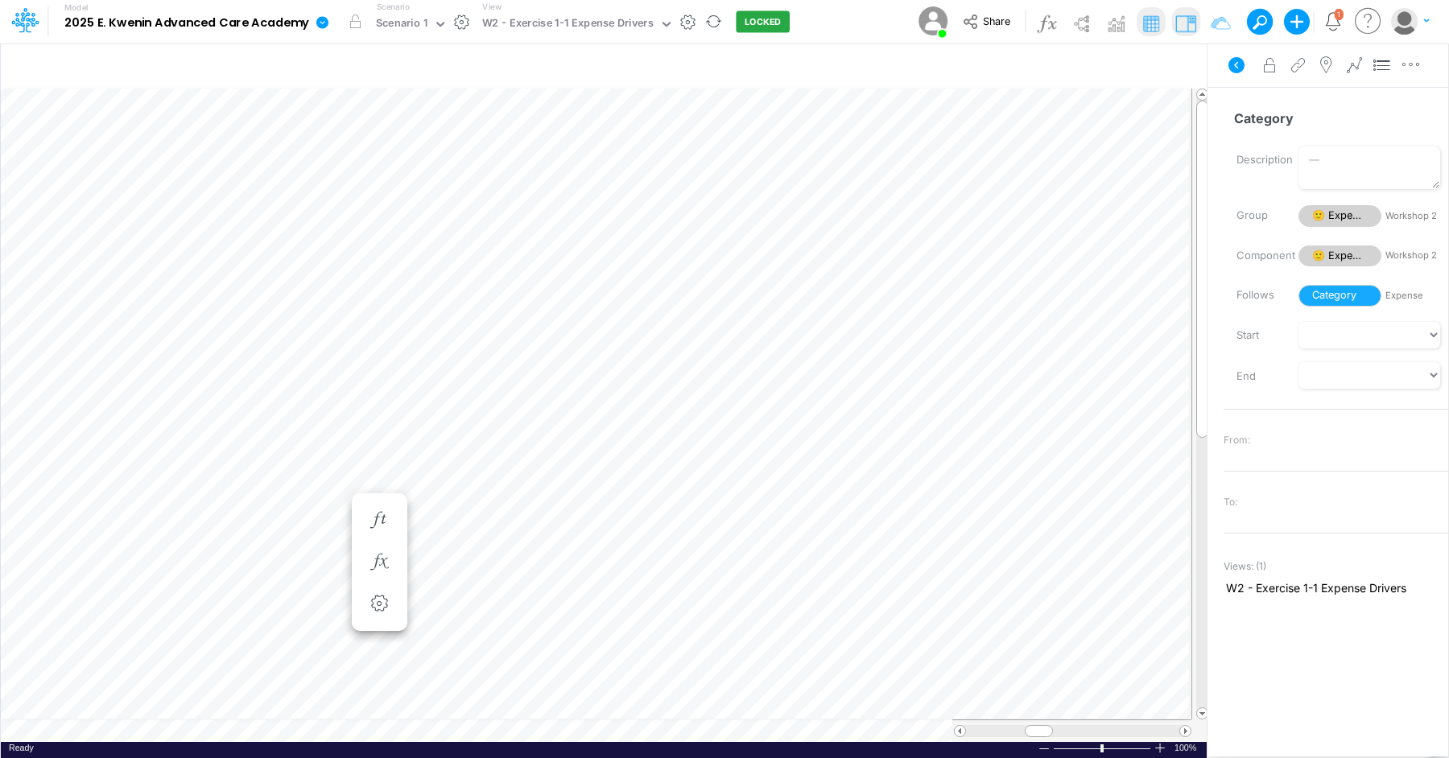
scroll to position [7, 1]
click at [374, 496] on span "Delete selected Expense" at bounding box center [418, 503] width 130 height 14
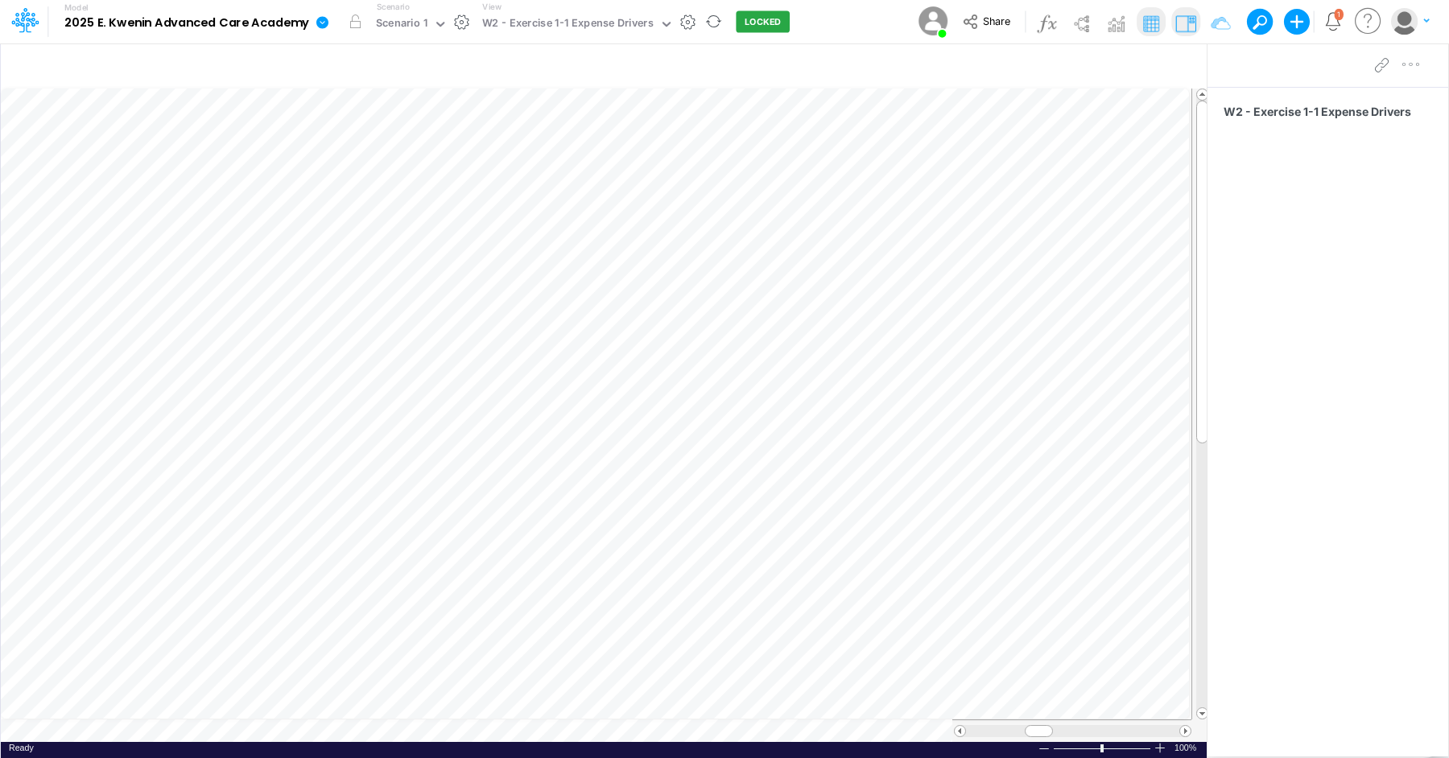
scroll to position [7, 1]
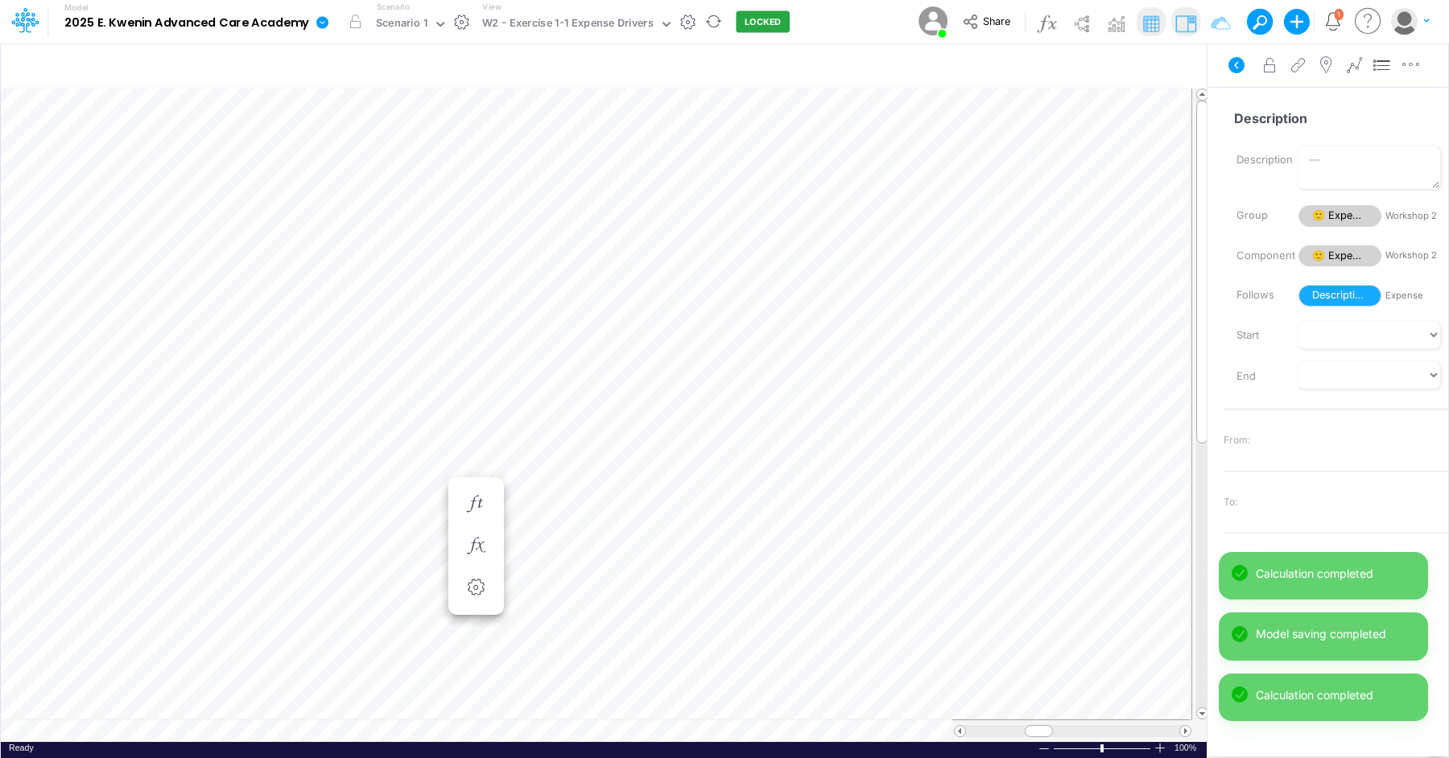
scroll to position [7, 1]
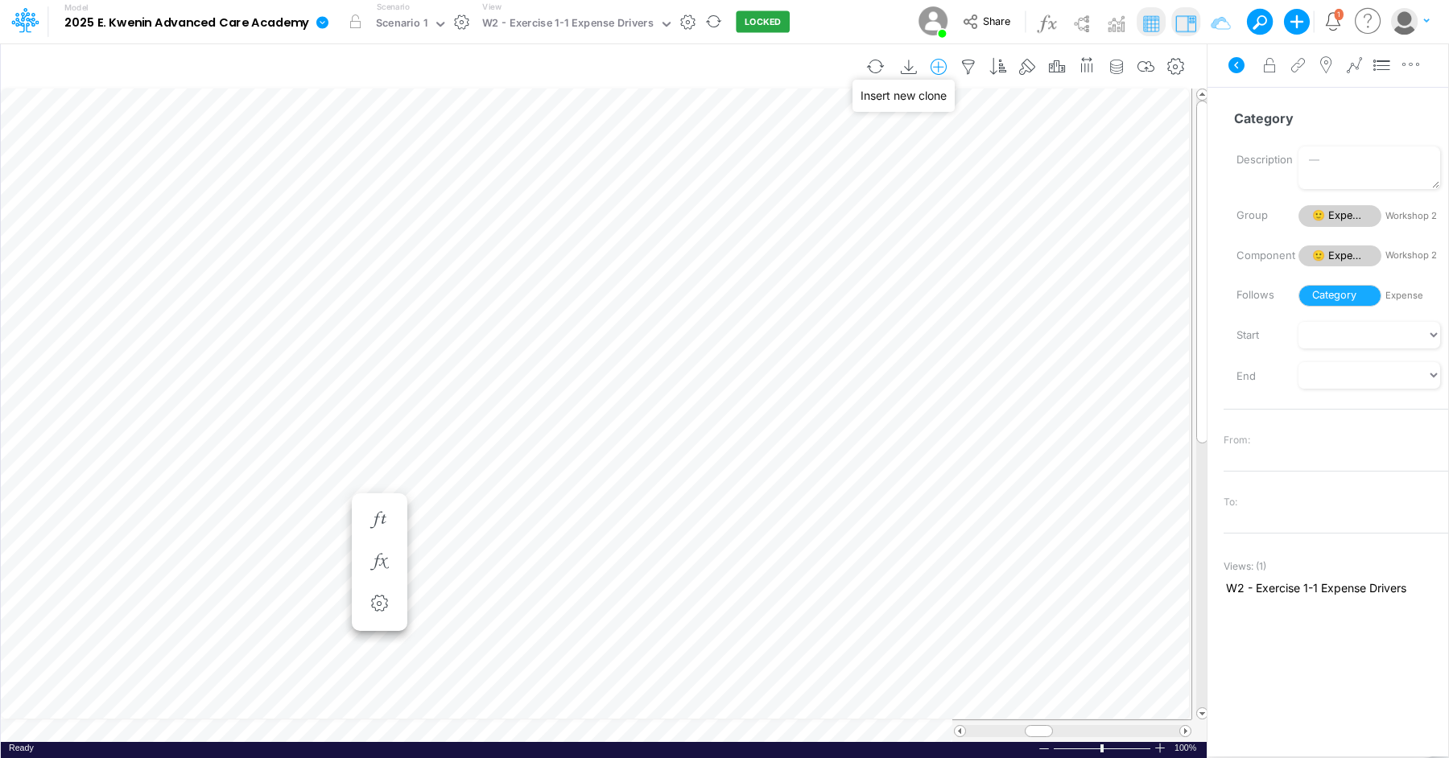
click at [951, 66] on icon "button" at bounding box center [939, 67] width 24 height 17
click at [897, 159] on li "Expense" at bounding box center [856, 160] width 189 height 19
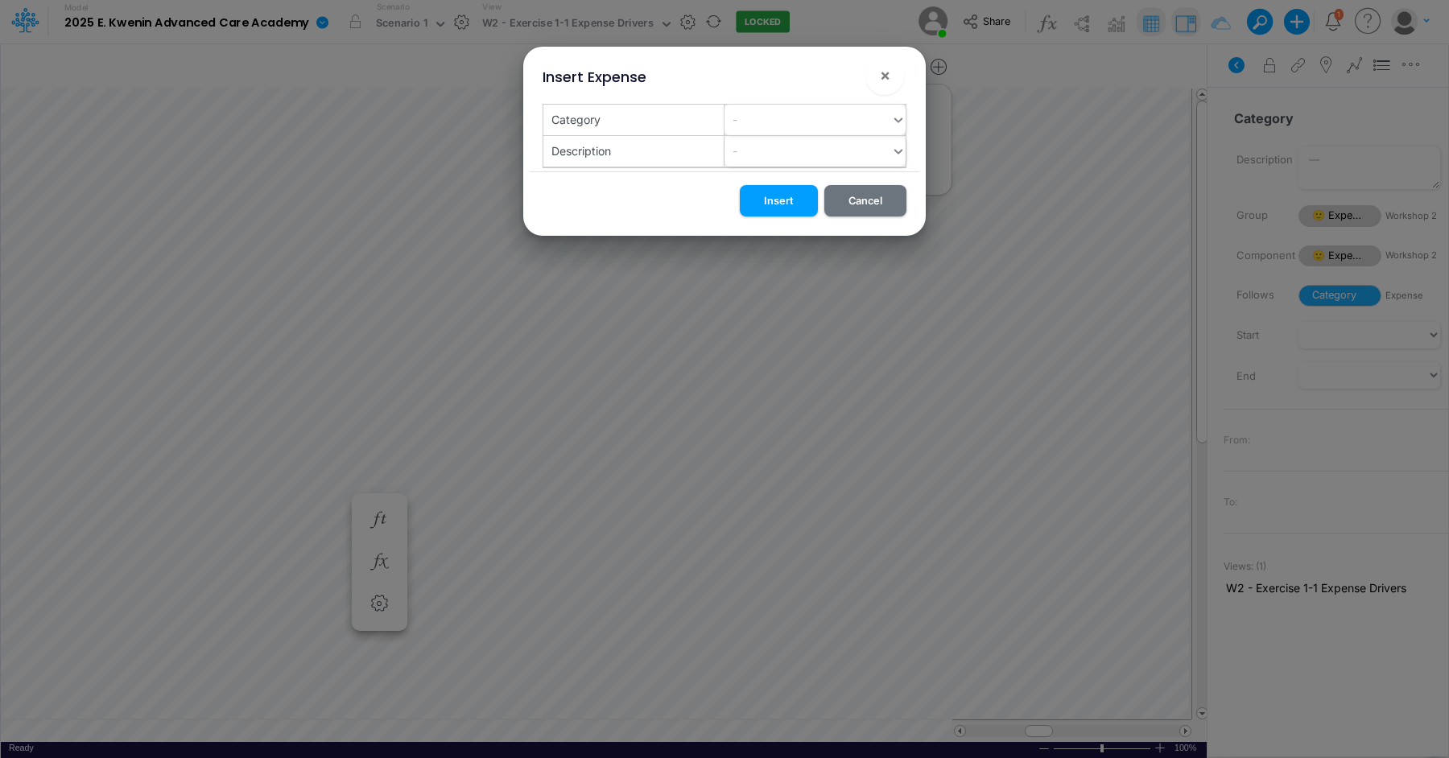
click at [870, 112] on div "-" at bounding box center [808, 119] width 167 height 27
click at [258, 549] on div "Insert Expense × Category - Description - Insert Cancel" at bounding box center [724, 379] width 1449 height 758
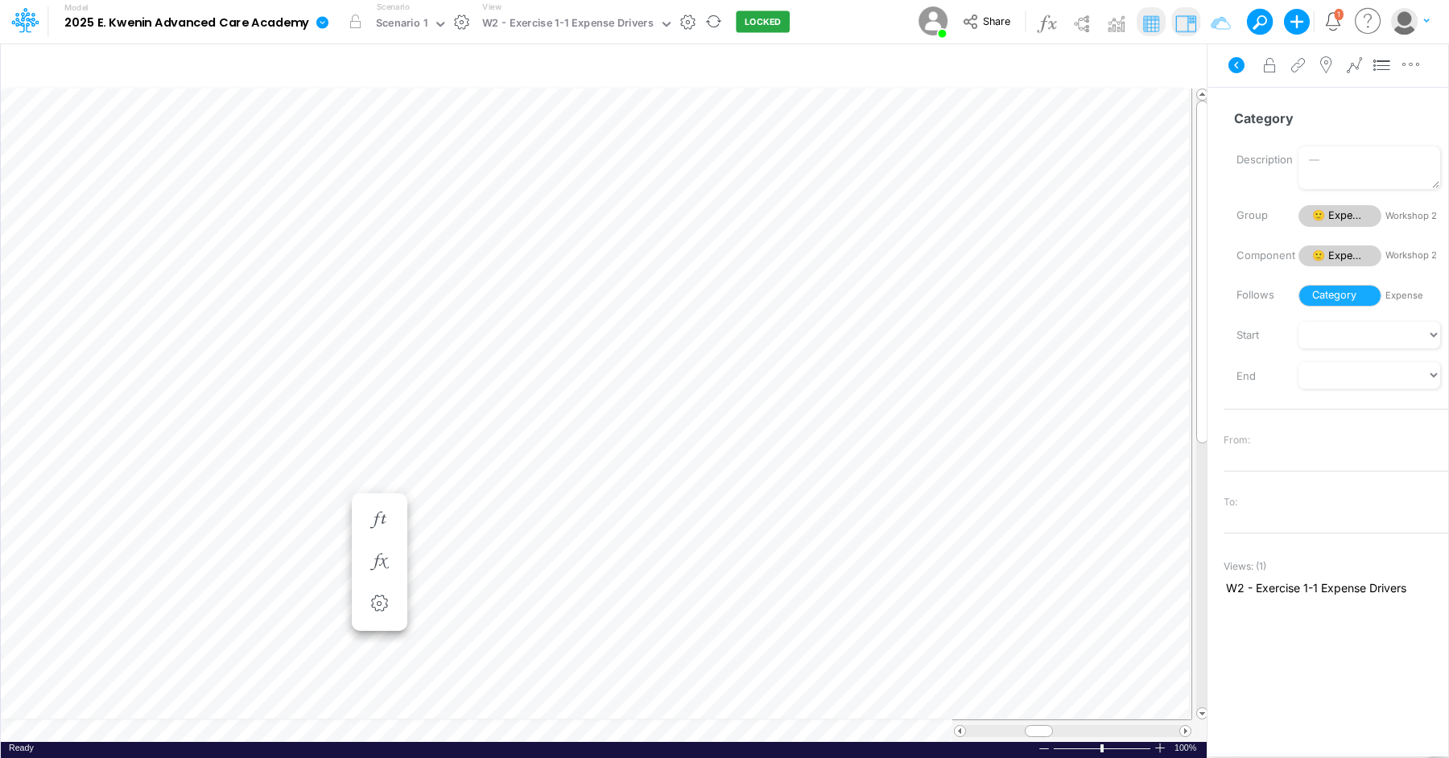
scroll to position [0, 0]
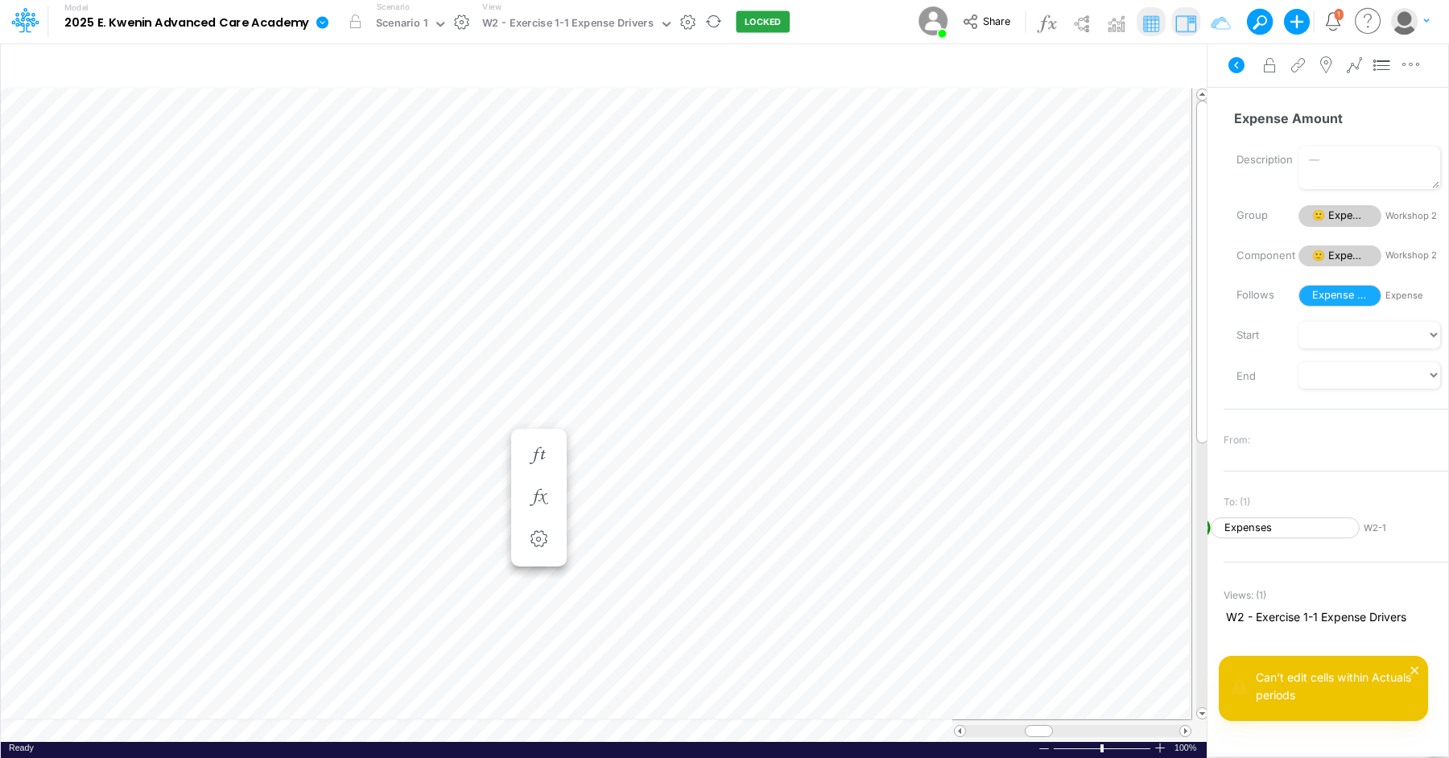
scroll to position [7, 1]
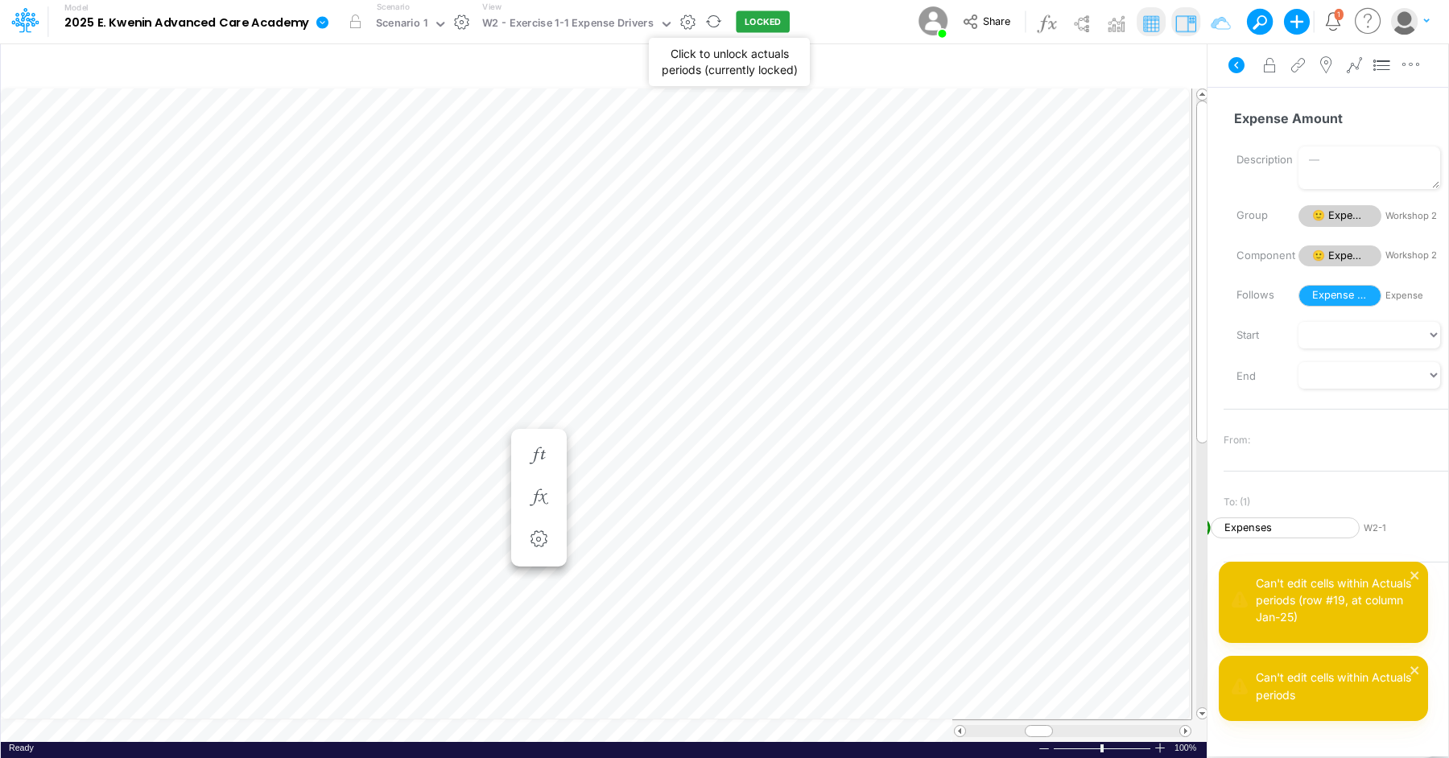
click at [757, 27] on button "LOCKED" at bounding box center [763, 22] width 54 height 22
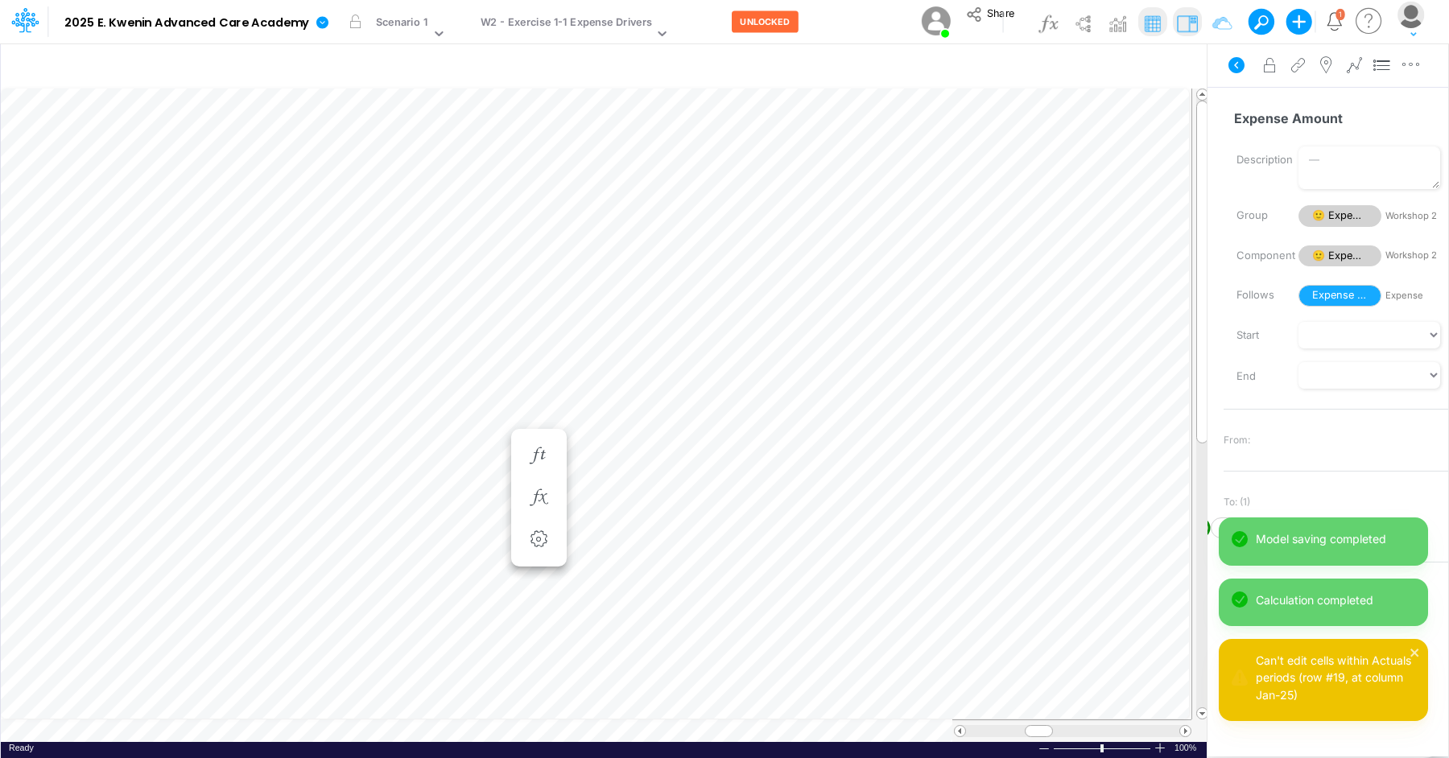
scroll to position [7, 1]
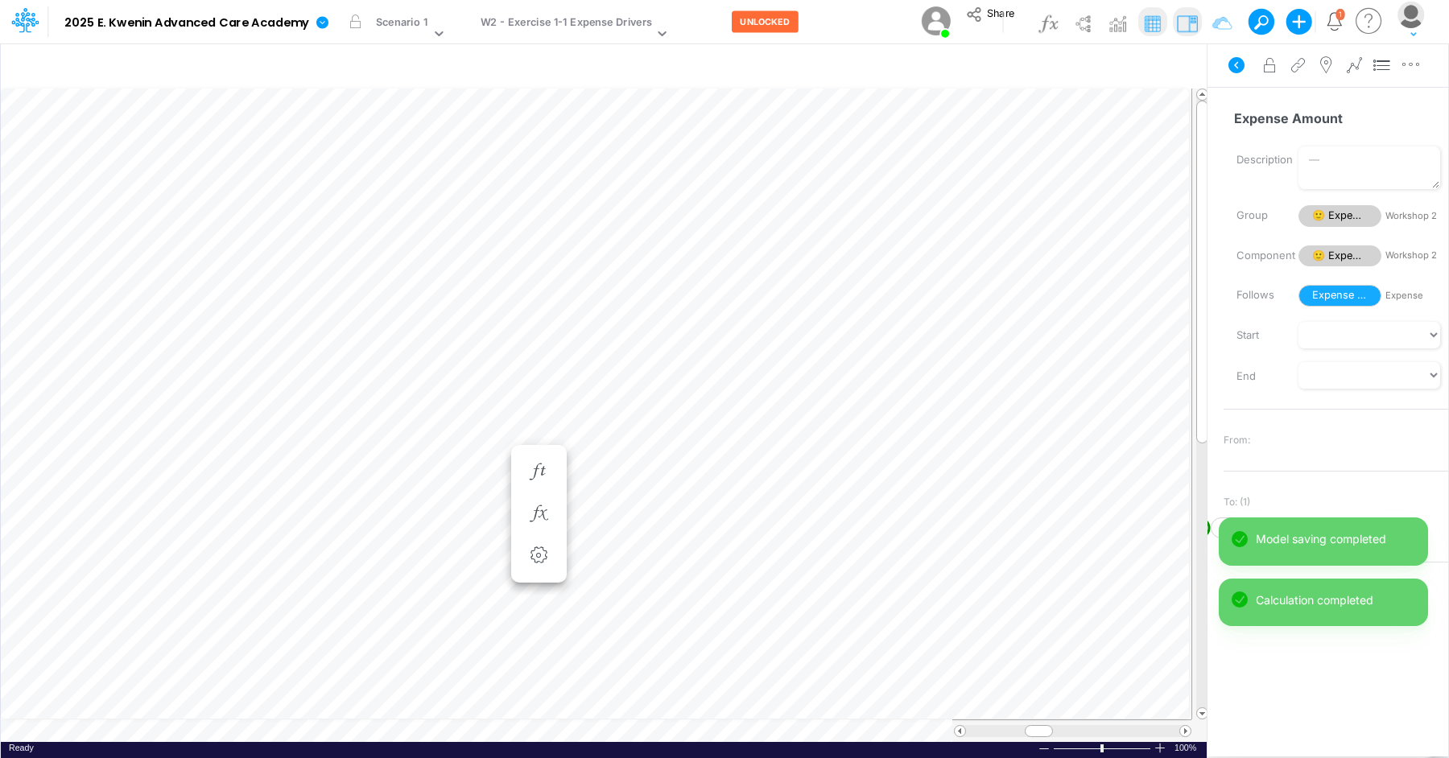
scroll to position [7, 1]
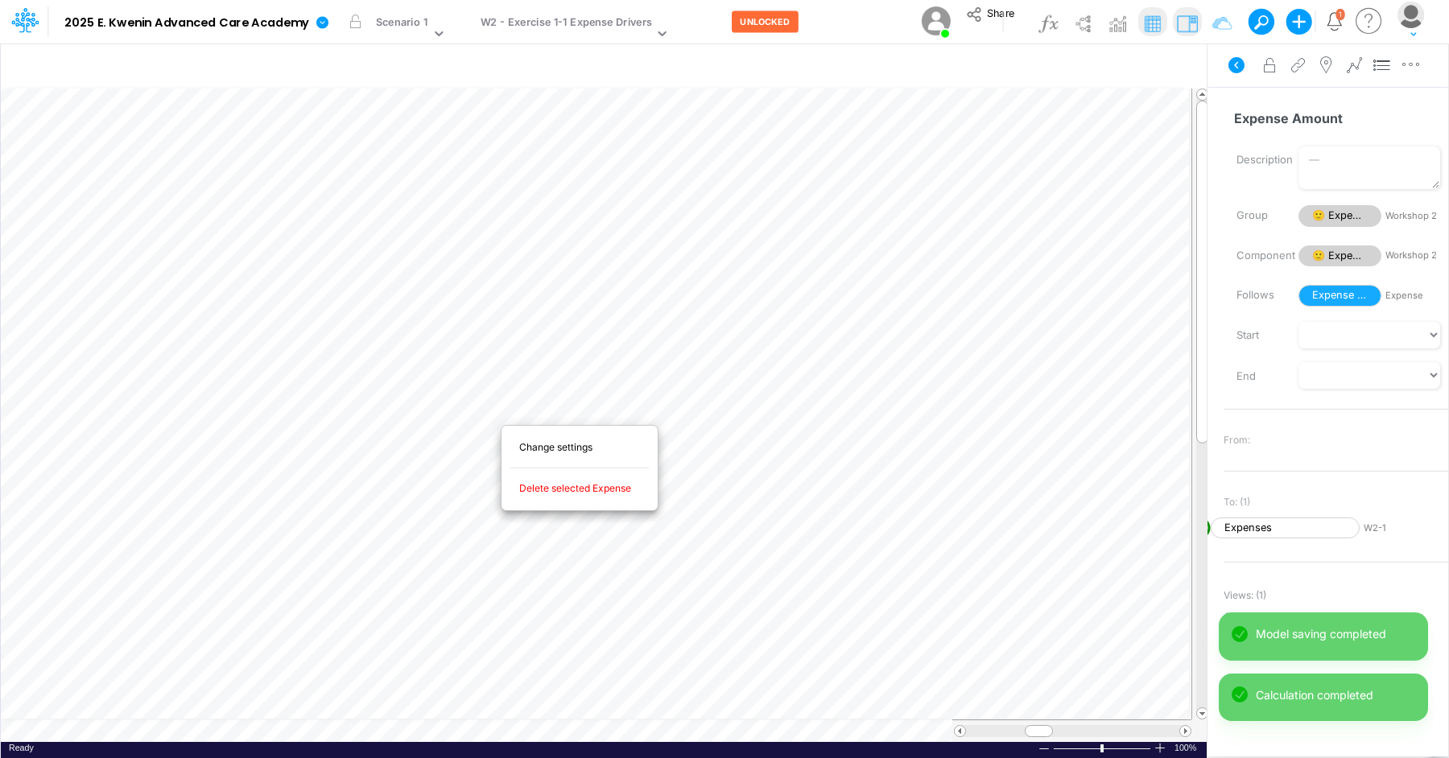
click at [501, 419] on div "Change settings Delete selected Expense Bold Italic Regular None None Thin Thic…" at bounding box center [580, 468] width 158 height 99
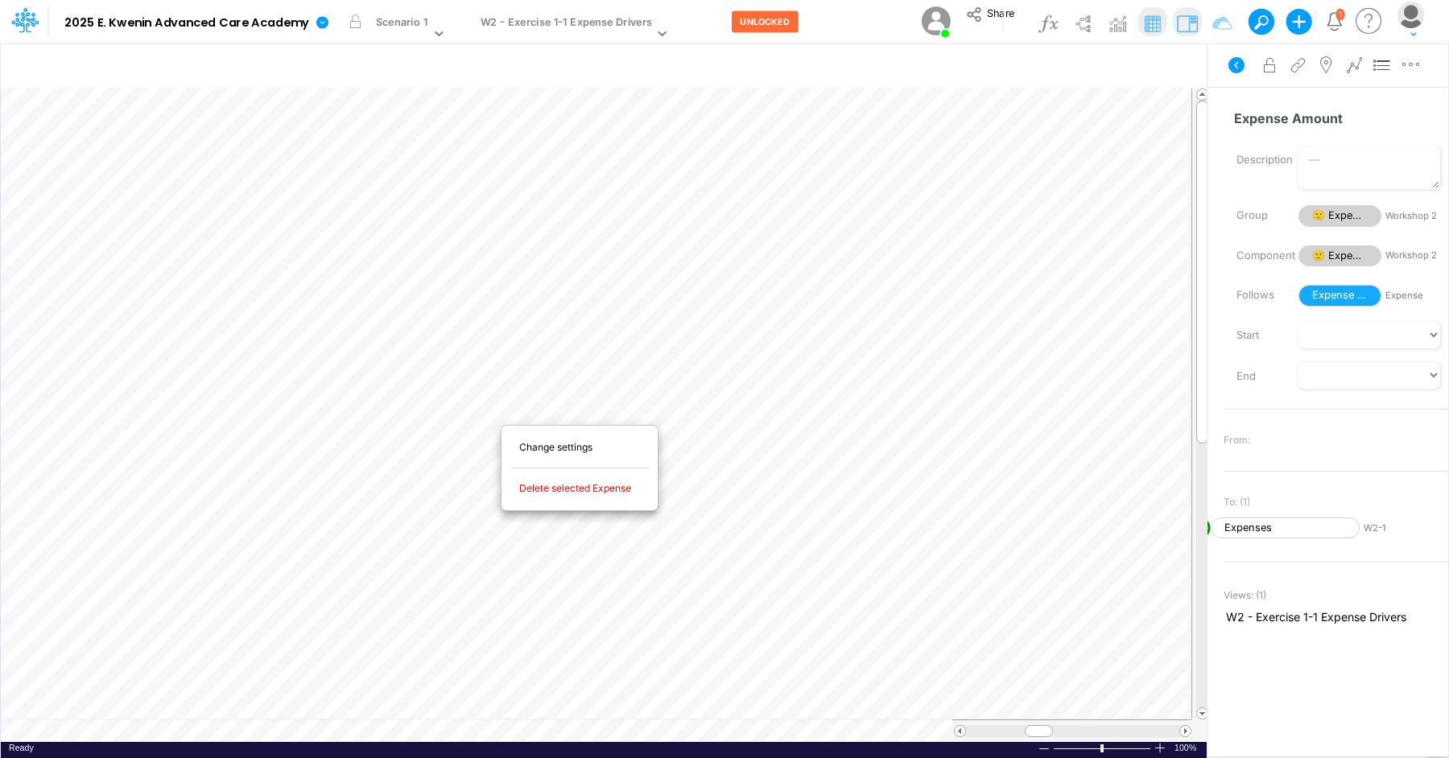
click at [501, 419] on div "Change settings Delete selected Expense Bold Italic Regular None None Thin Thic…" at bounding box center [580, 468] width 158 height 99
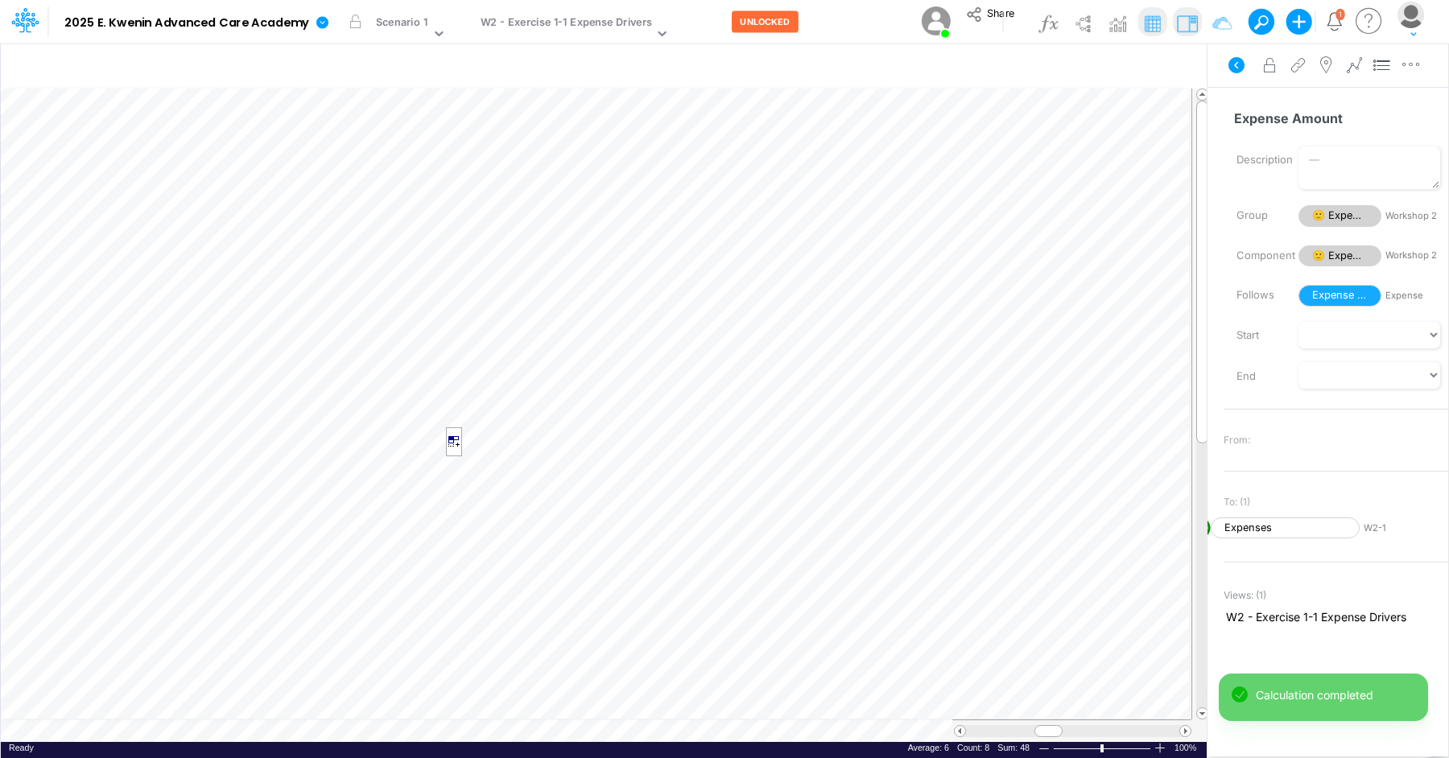
scroll to position [7, 1]
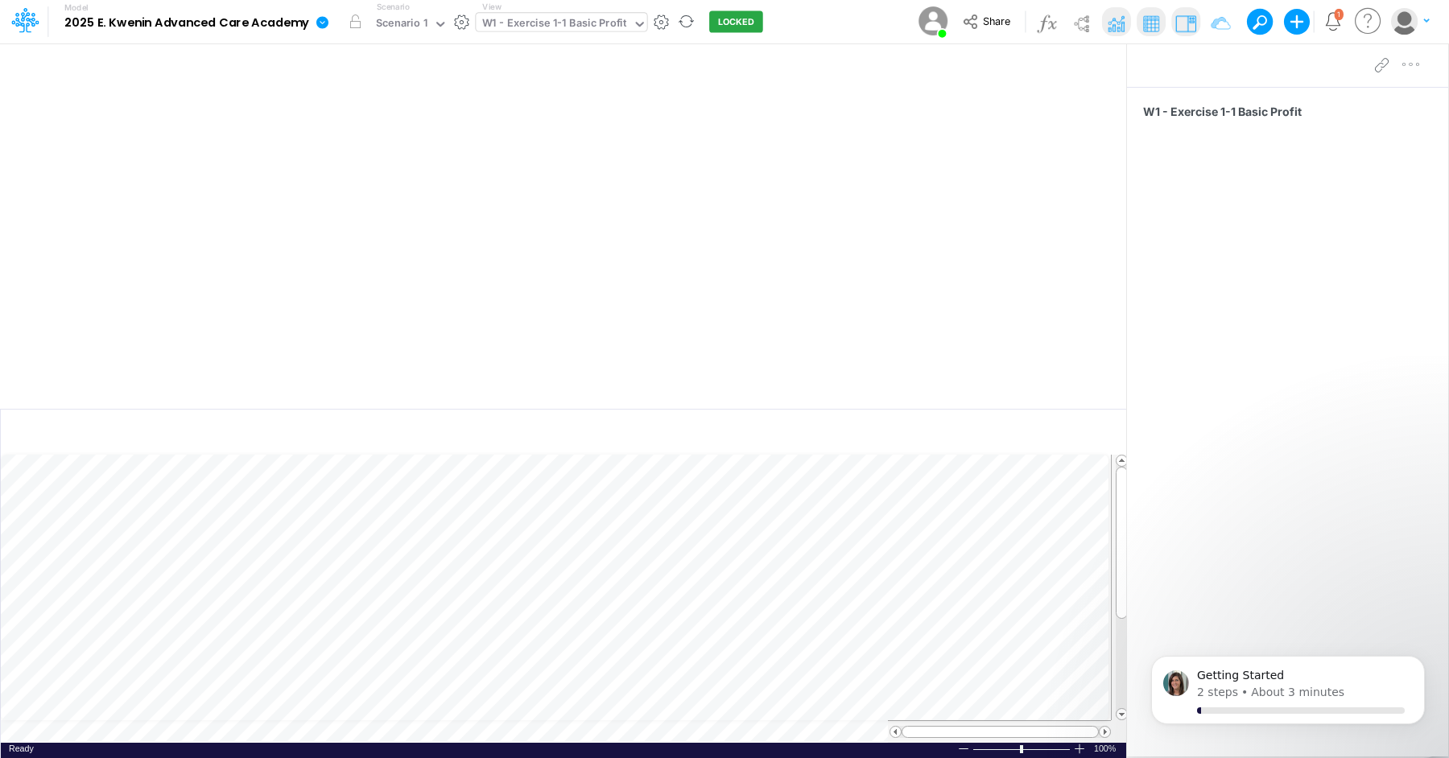
click at [638, 28] on icon at bounding box center [640, 24] width 14 height 14
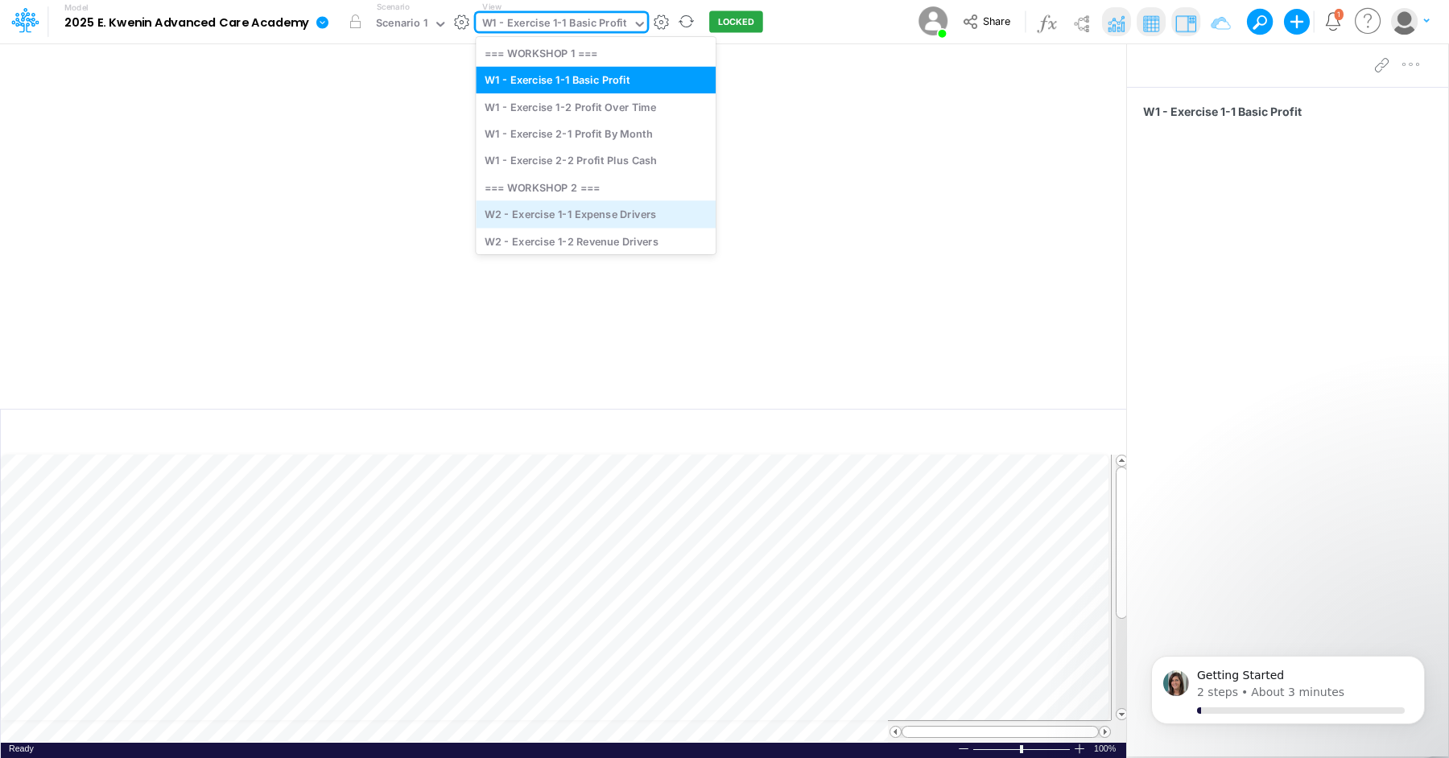
click at [598, 227] on div "W2 - Exercise 1-1 Expense Drivers" at bounding box center [596, 214] width 240 height 27
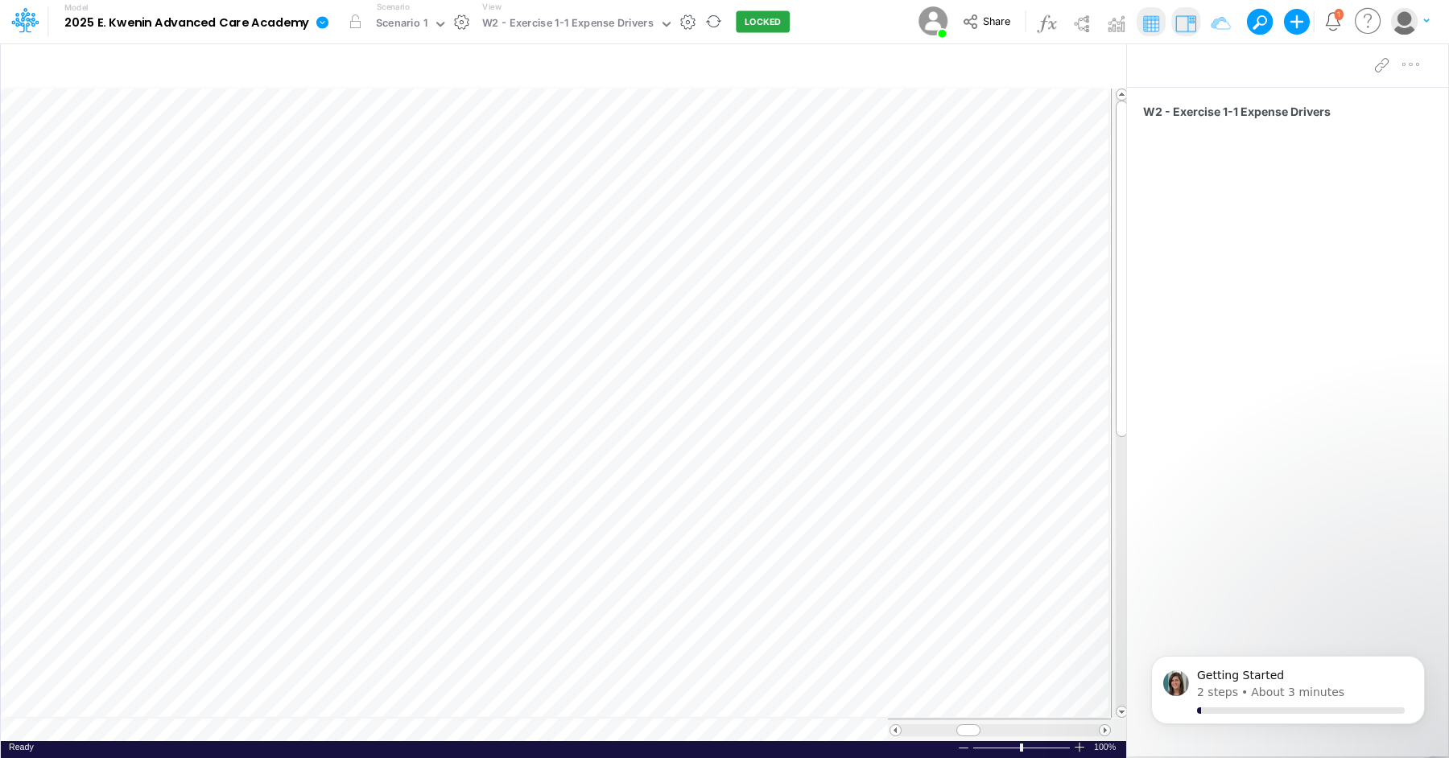
scroll to position [7, 1]
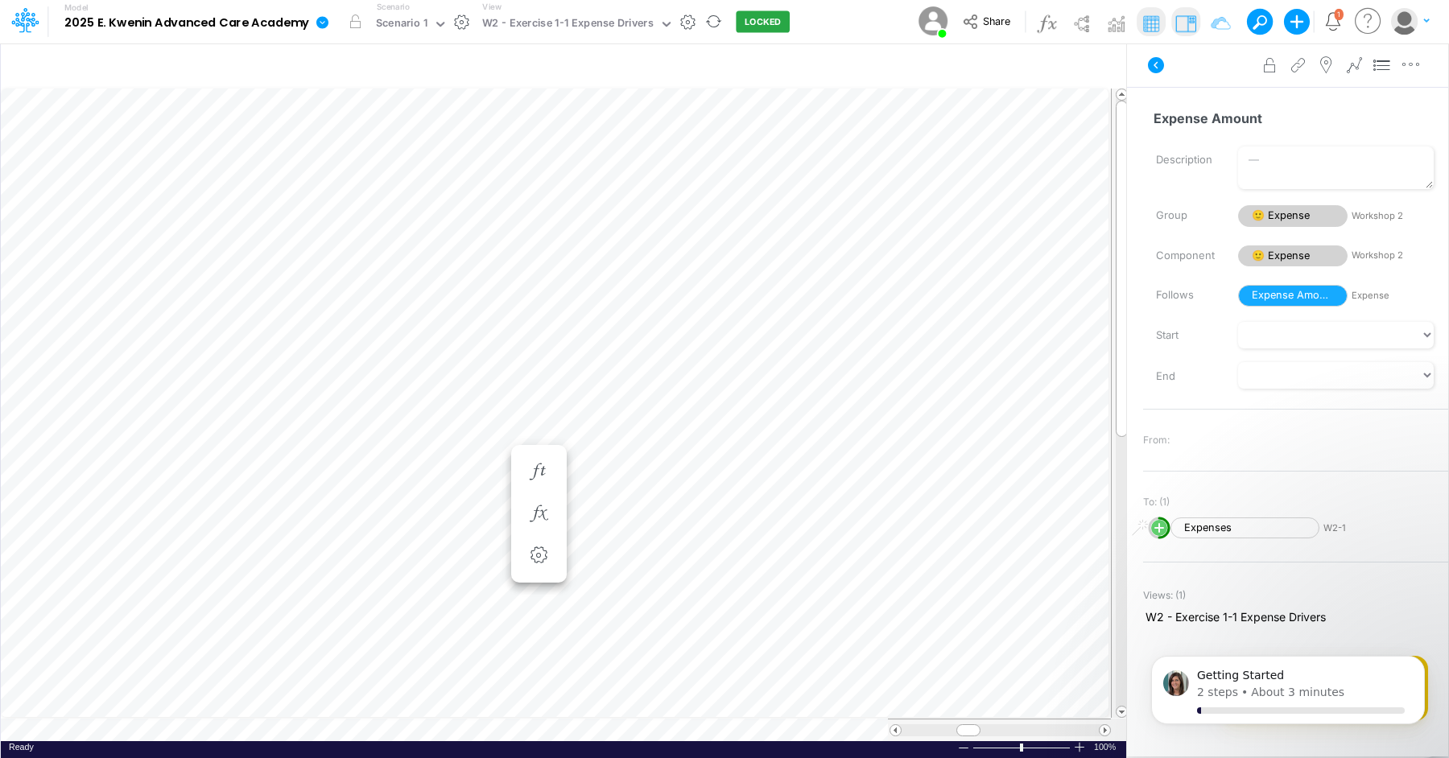
scroll to position [7, 9]
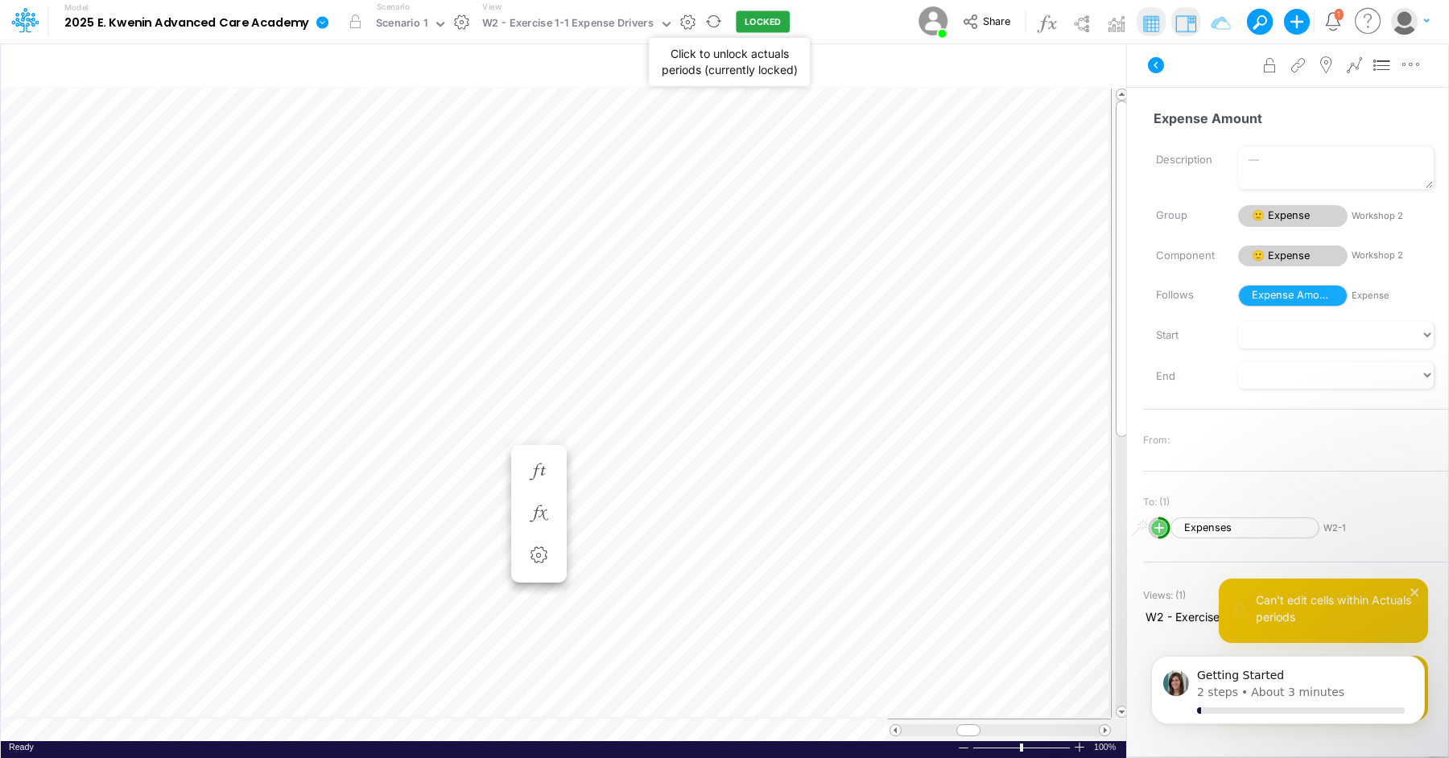
click at [742, 22] on button "LOCKED" at bounding box center [763, 22] width 54 height 22
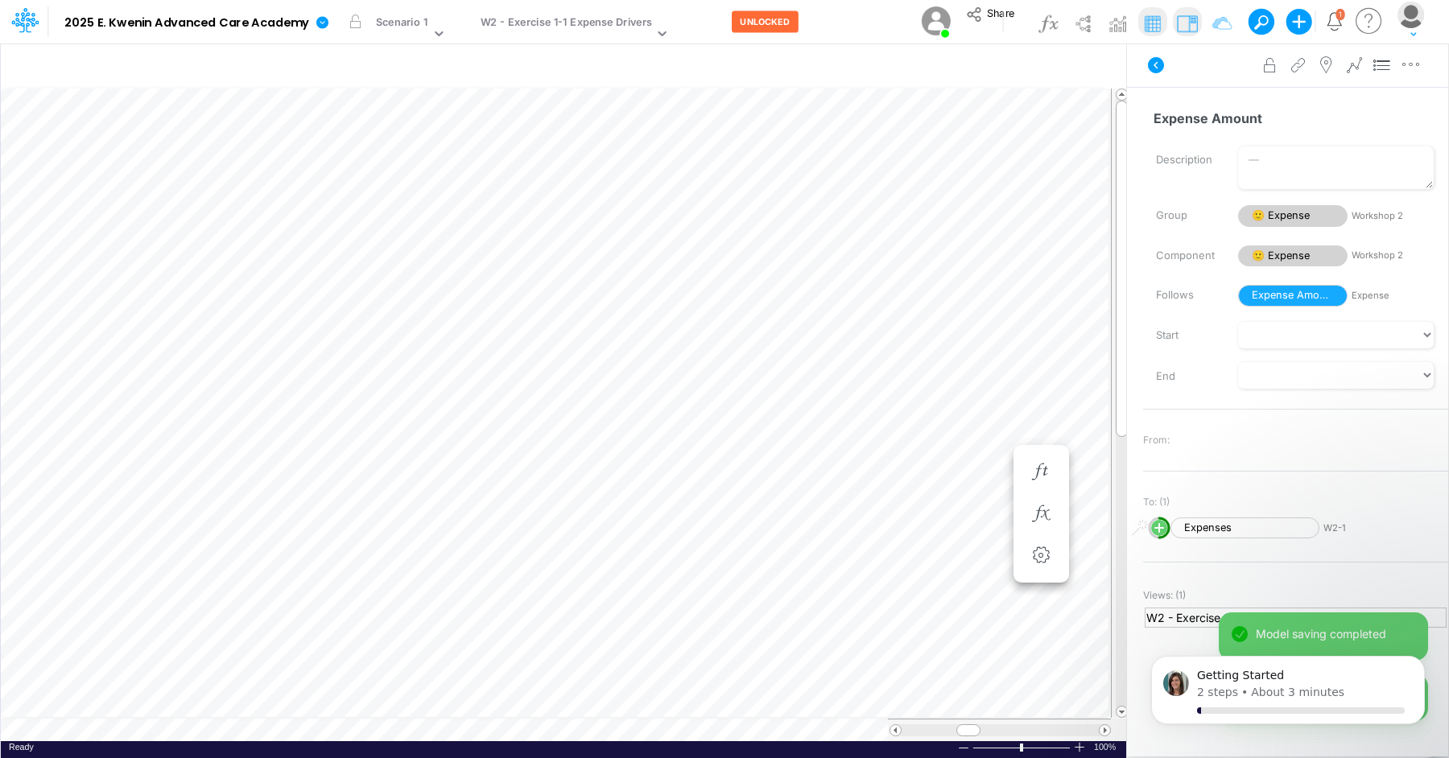
scroll to position [7, 1]
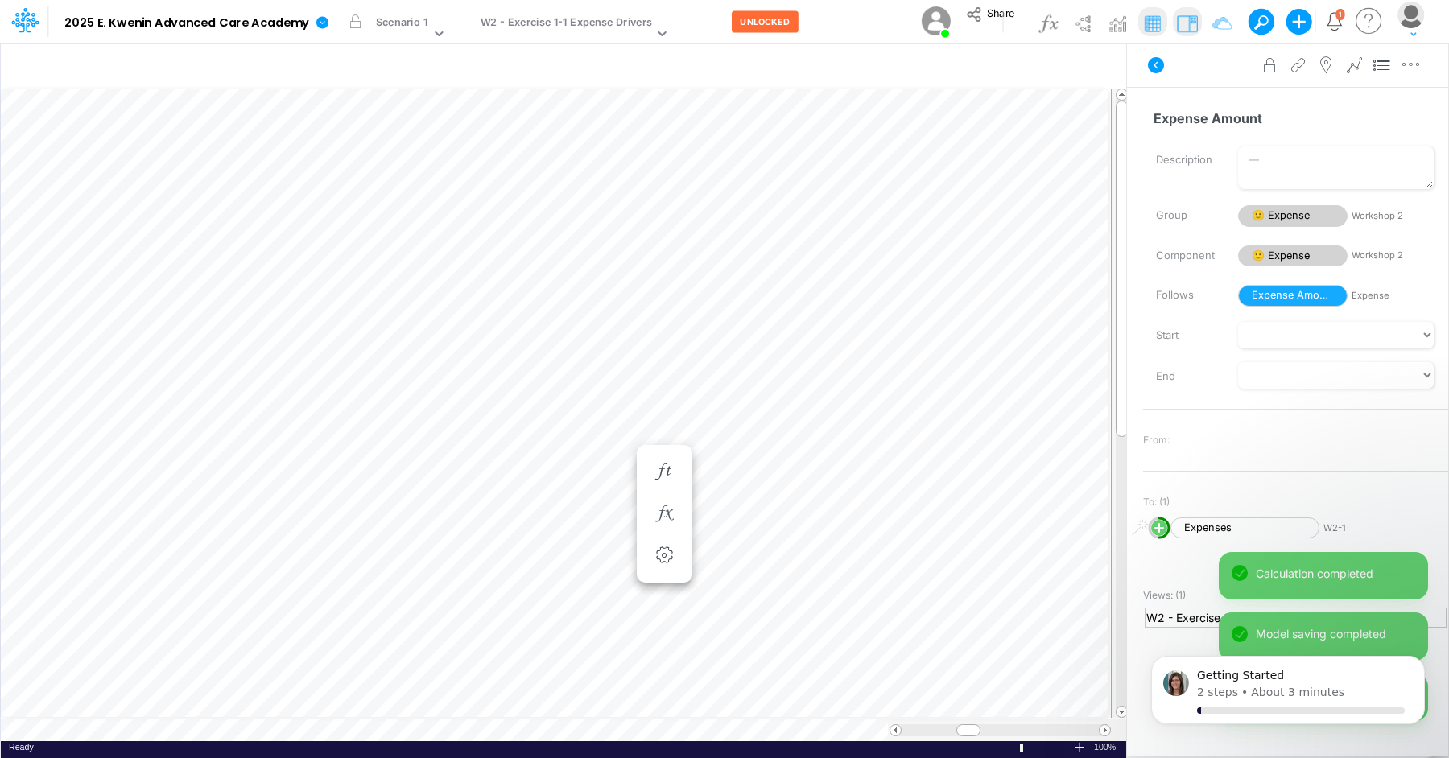
scroll to position [7, 1]
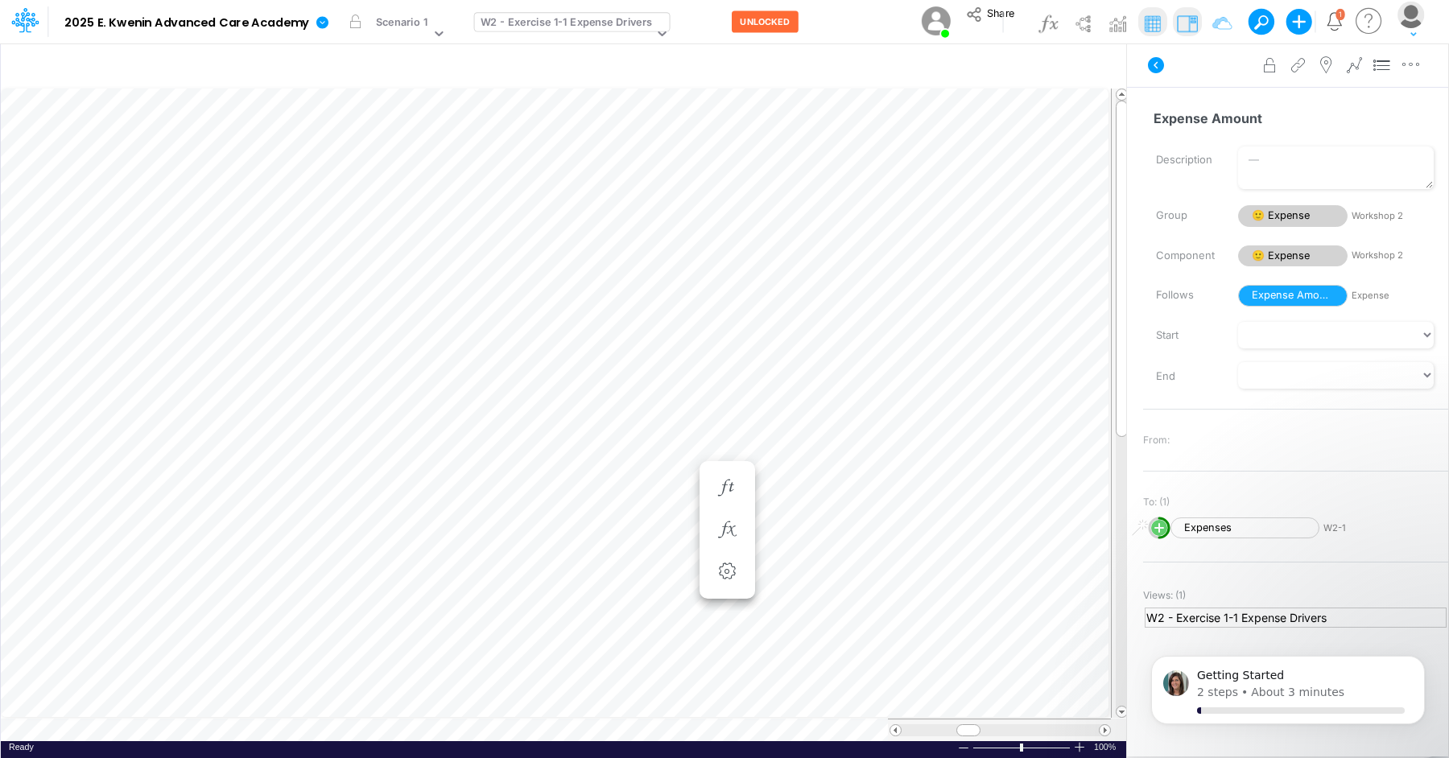
scroll to position [7, 1]
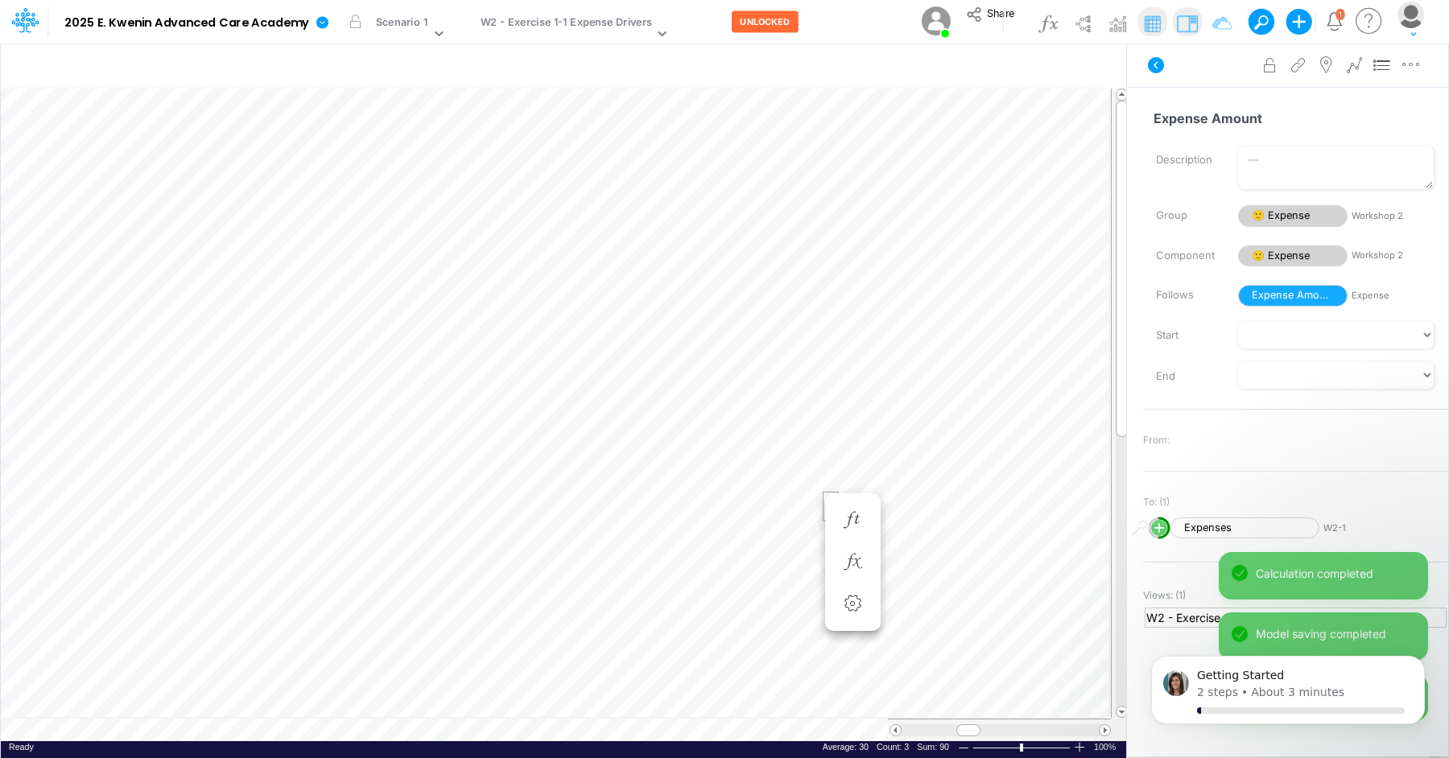
scroll to position [7, 1]
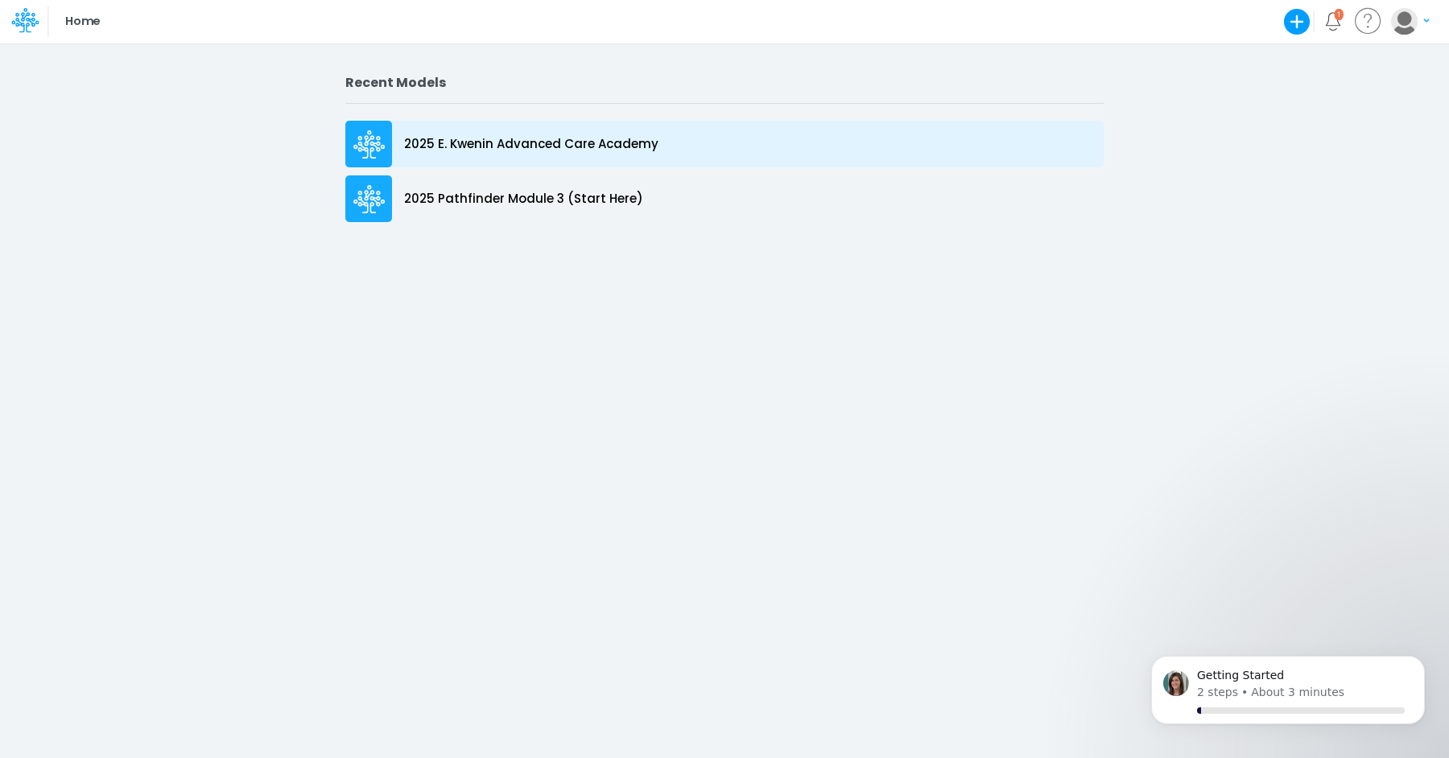
click at [487, 148] on p "2025 E. Kwenin Advanced Care Academy" at bounding box center [531, 144] width 254 height 19
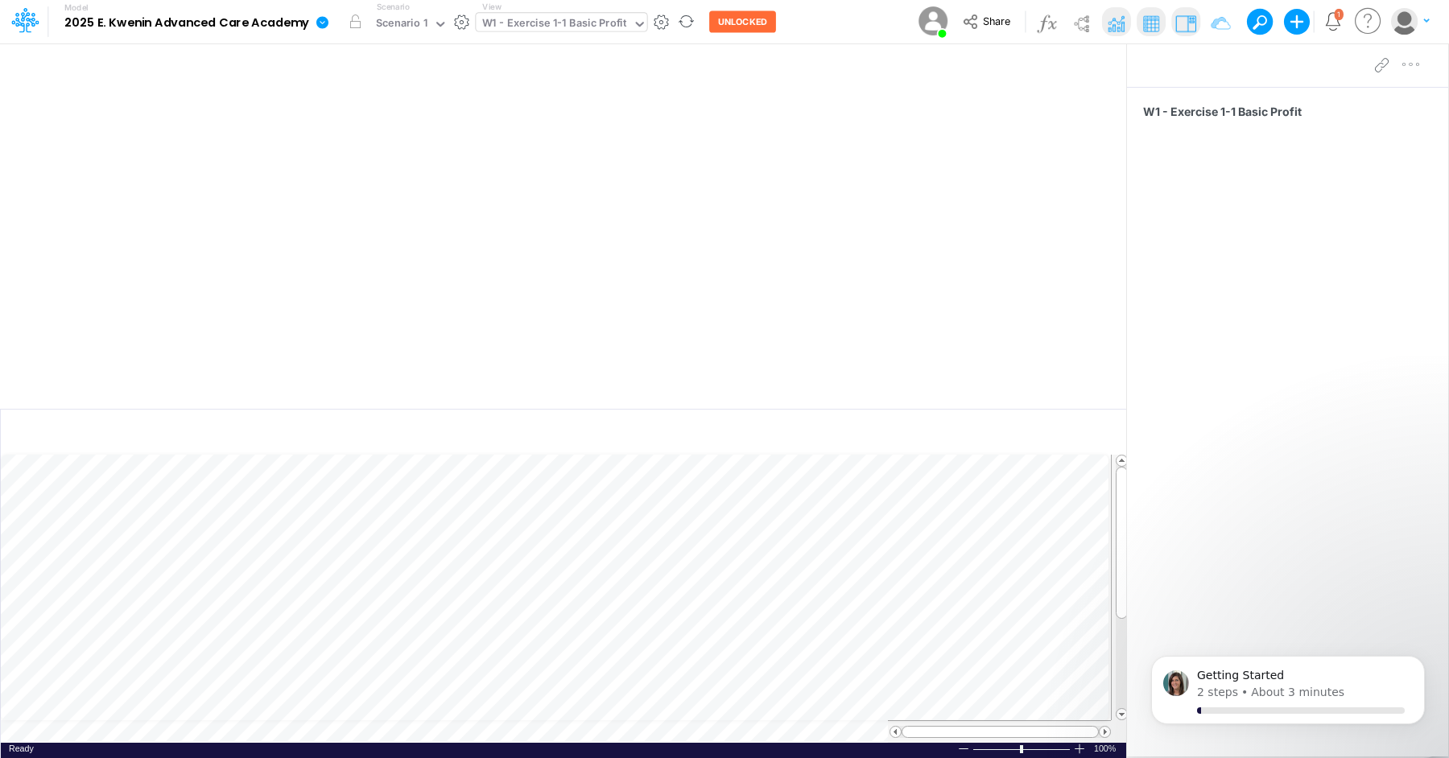
click at [622, 34] on div "W1 - Exercise 1-1 Basic Profit" at bounding box center [554, 25] width 156 height 24
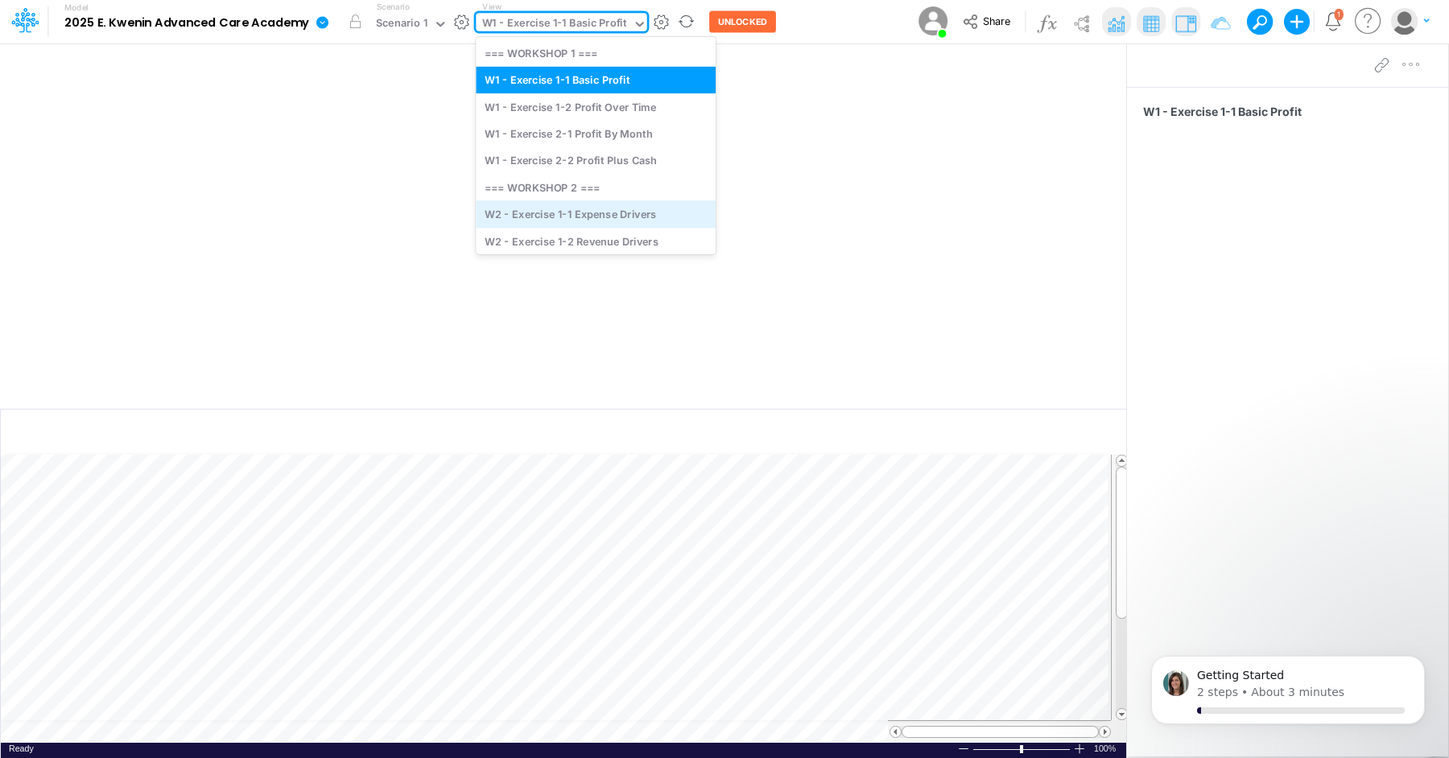
click at [630, 208] on div "W2 - Exercise 1-1 Expense Drivers" at bounding box center [596, 214] width 240 height 27
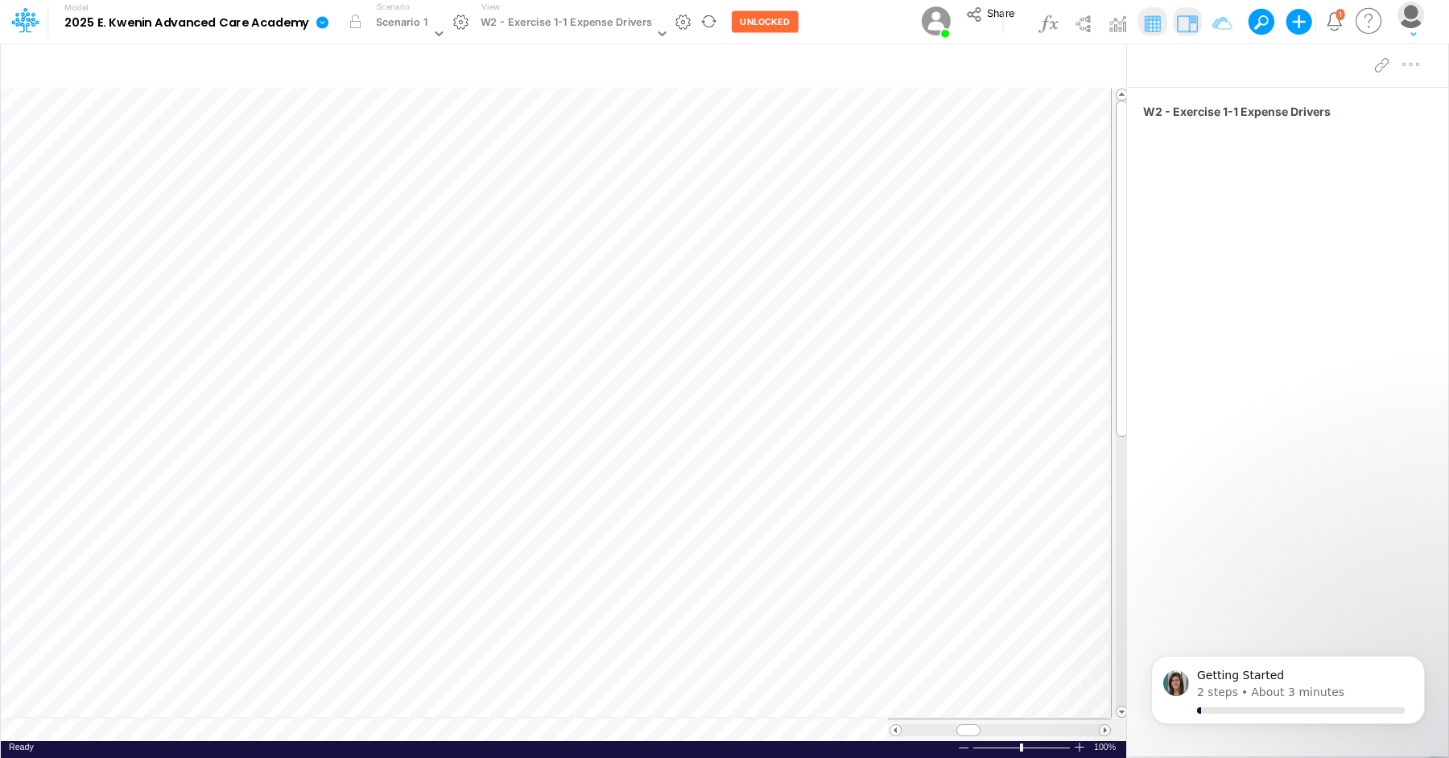
scroll to position [7, 1]
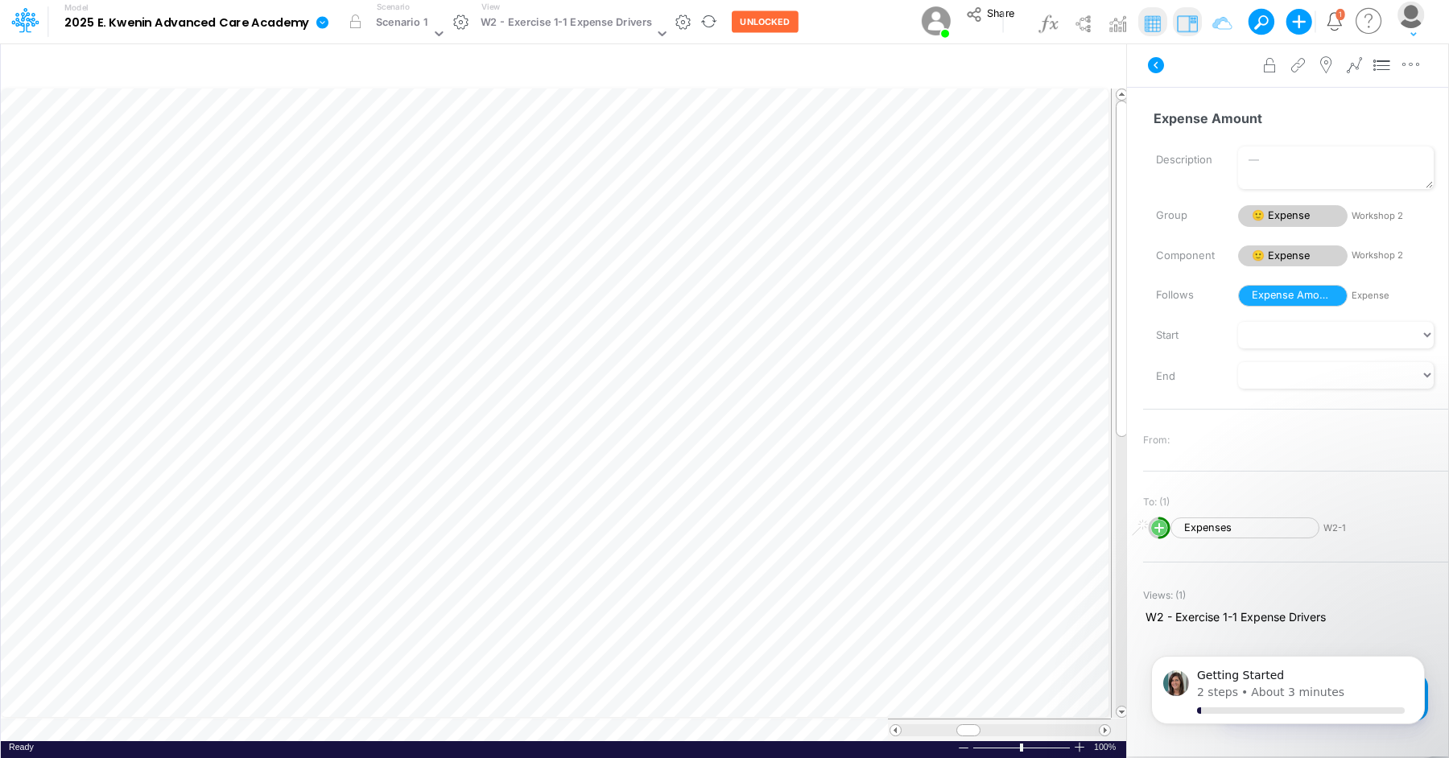
scroll to position [7, 1]
click at [656, 31] on icon at bounding box center [662, 33] width 14 height 14
